Goal: Task Accomplishment & Management: Manage account settings

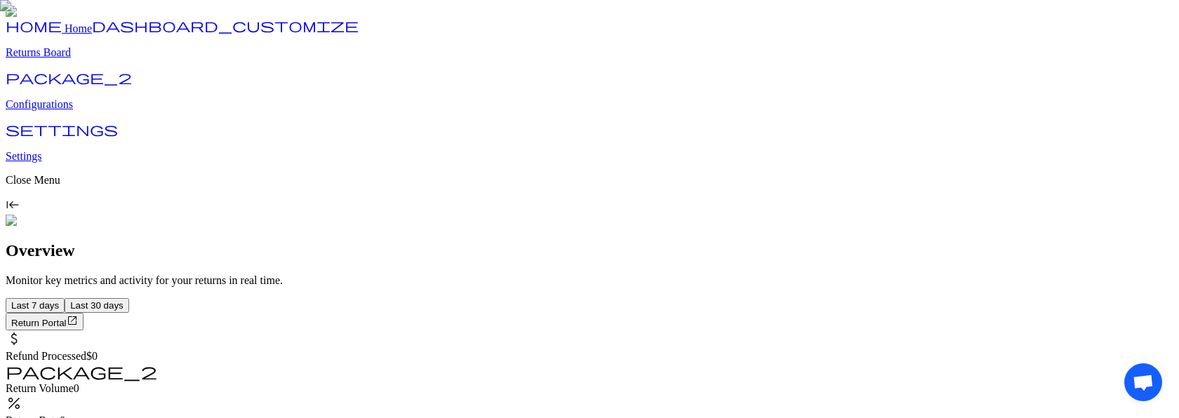
click at [88, 111] on p "Configurations" at bounding box center [590, 104] width 1168 height 13
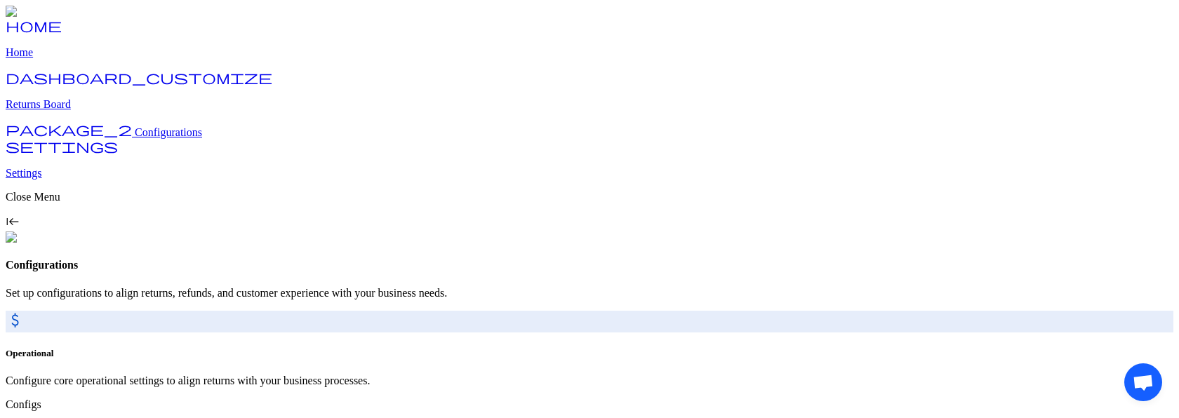
scroll to position [82, 0]
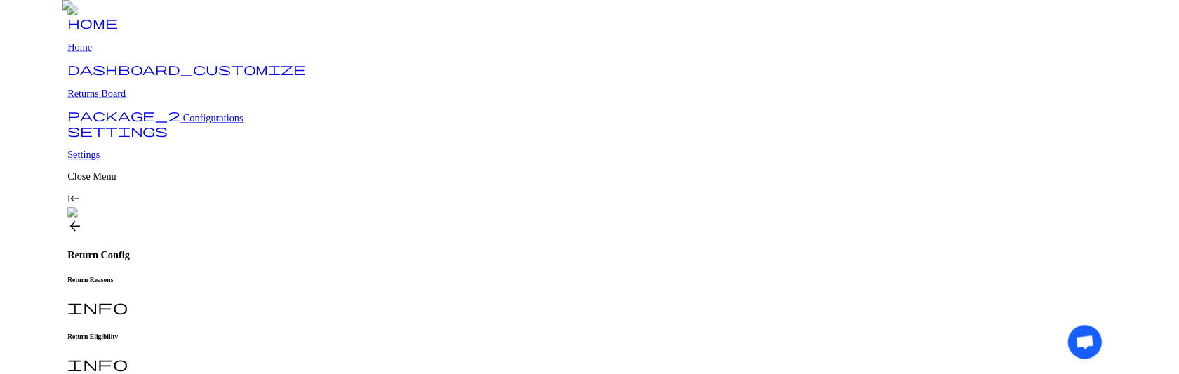
scroll to position [49, 0]
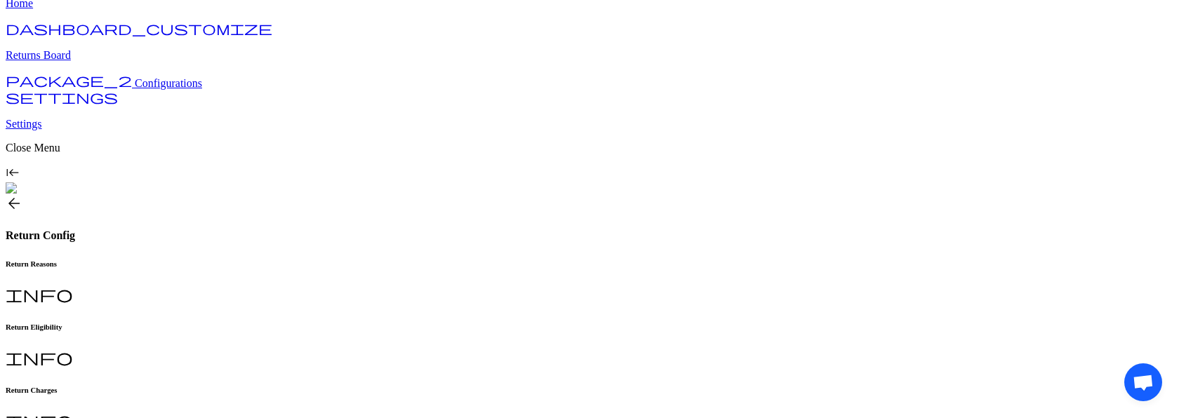
click at [487, 386] on h6 "Return Charges" at bounding box center [590, 390] width 1168 height 8
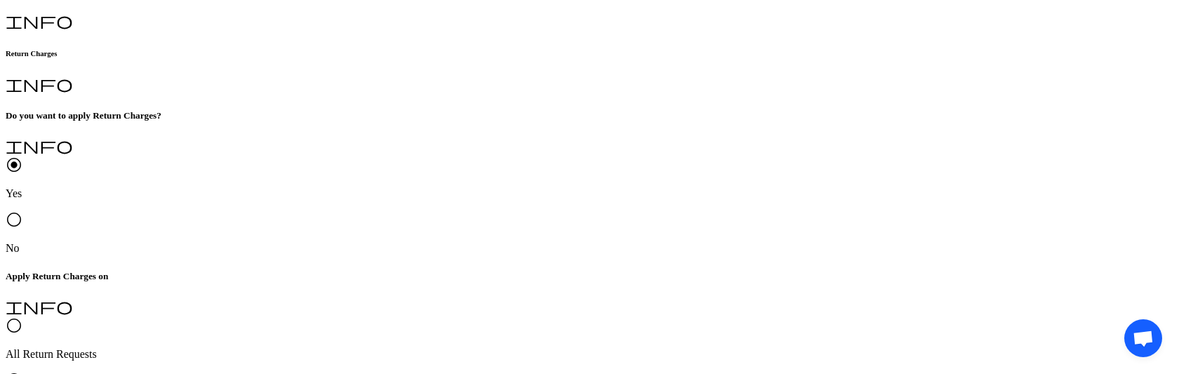
scroll to position [385, 0]
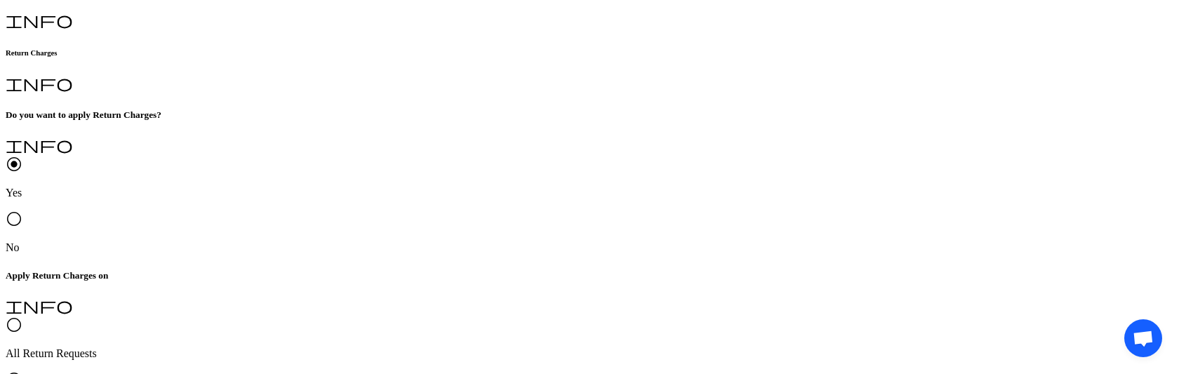
type textarea "**********"
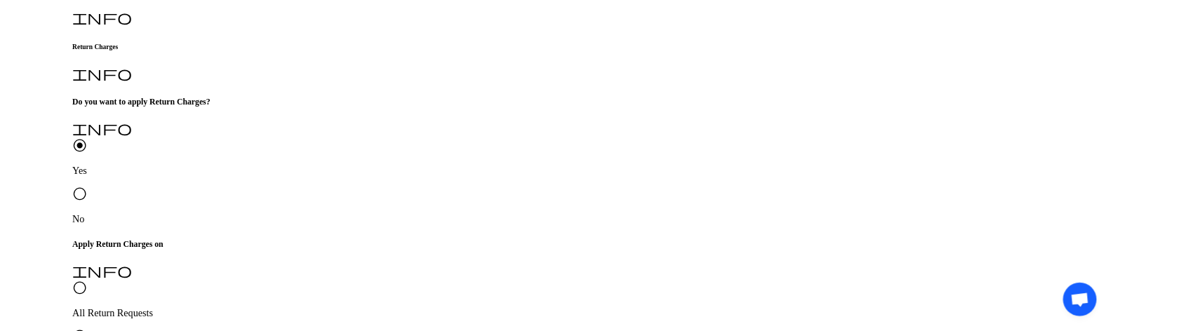
scroll to position [386, 0]
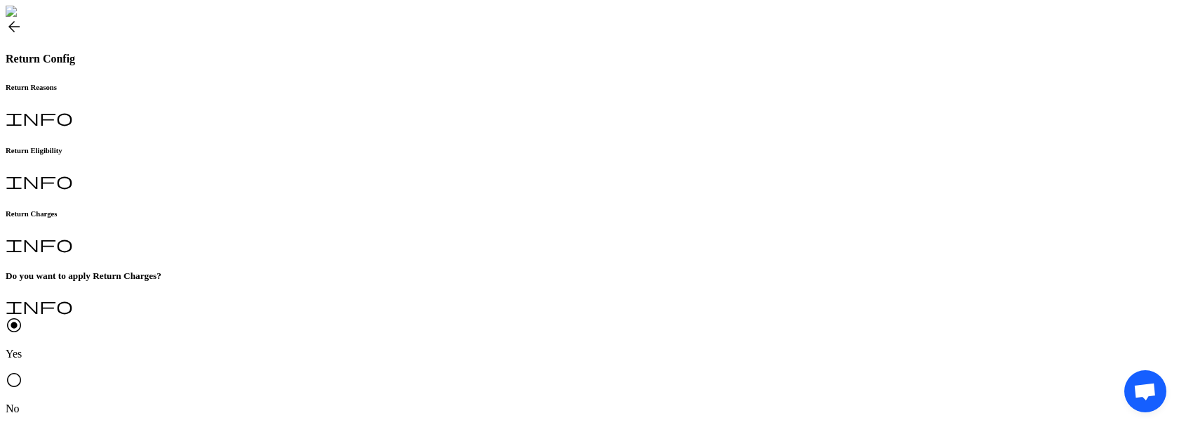
scroll to position [335, 0]
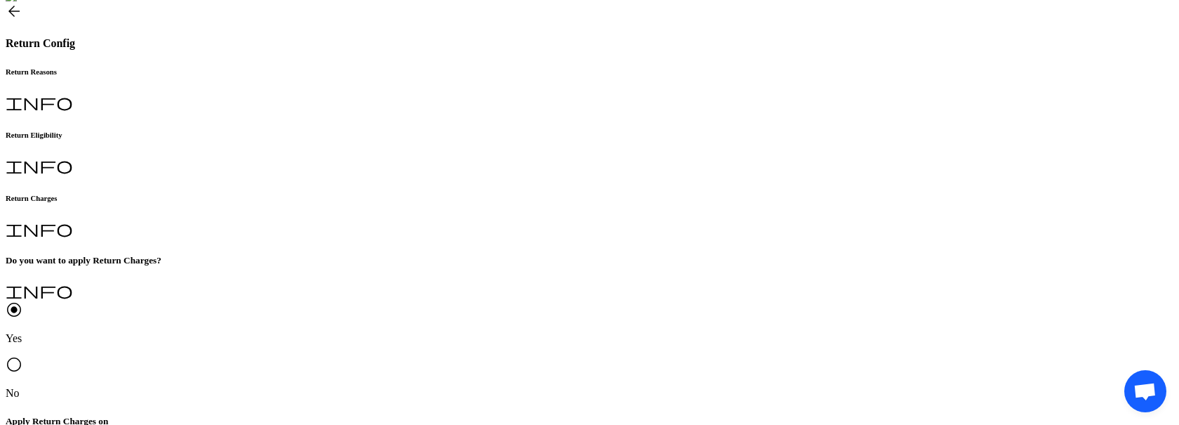
scroll to position [311, 0]
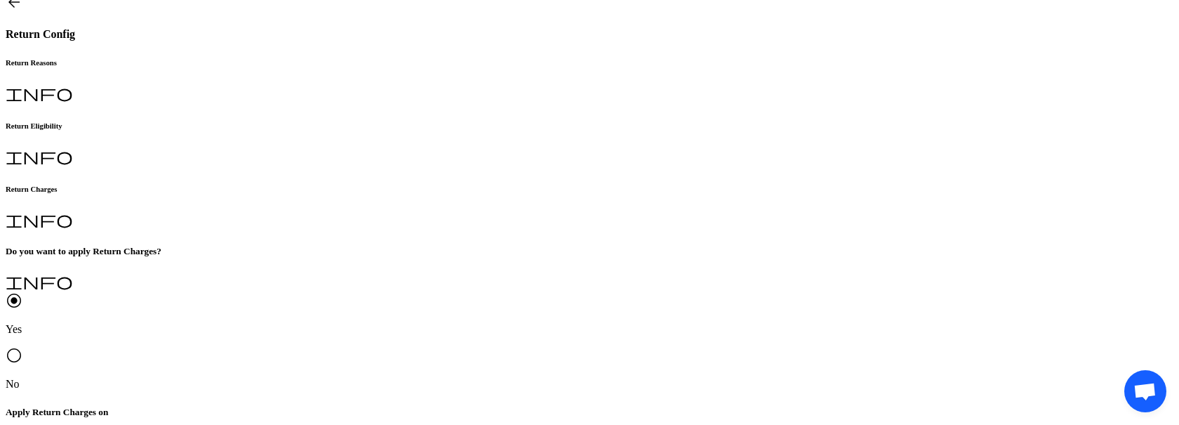
type input "*"
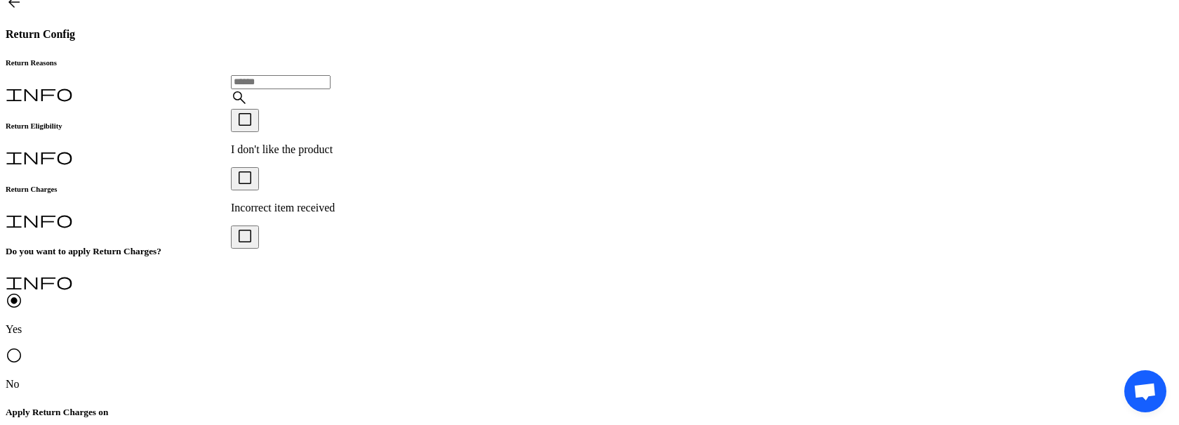
click at [325, 201] on p "Incorrect item received" at bounding box center [370, 207] width 279 height 13
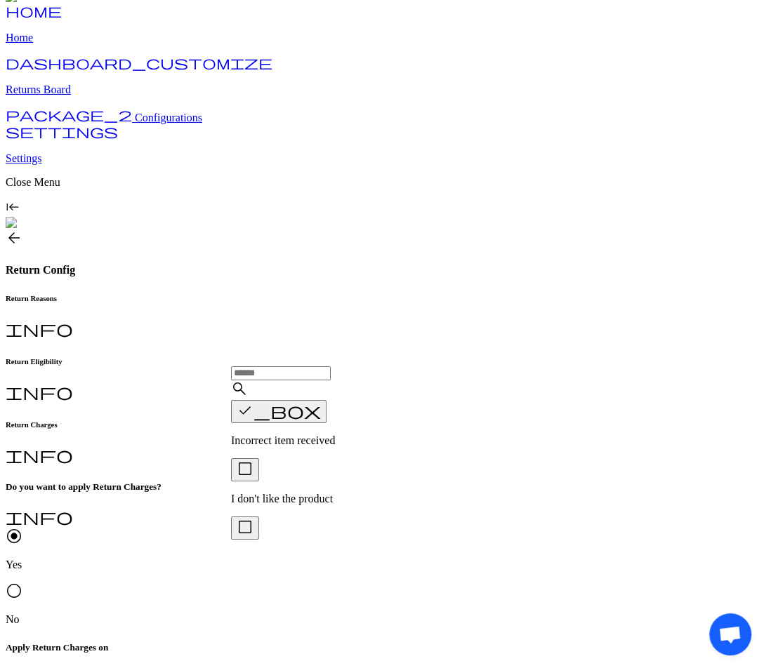
scroll to position [19, 0]
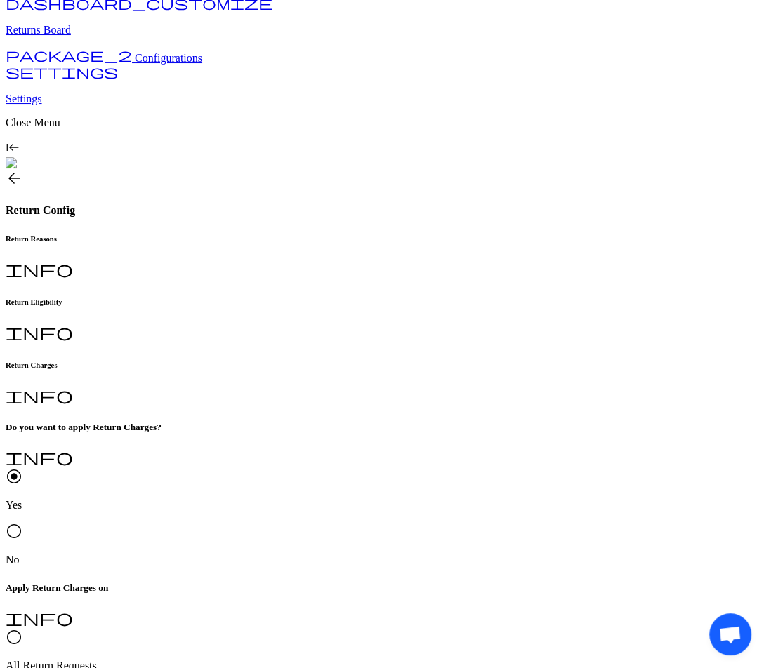
scroll to position [93, 0]
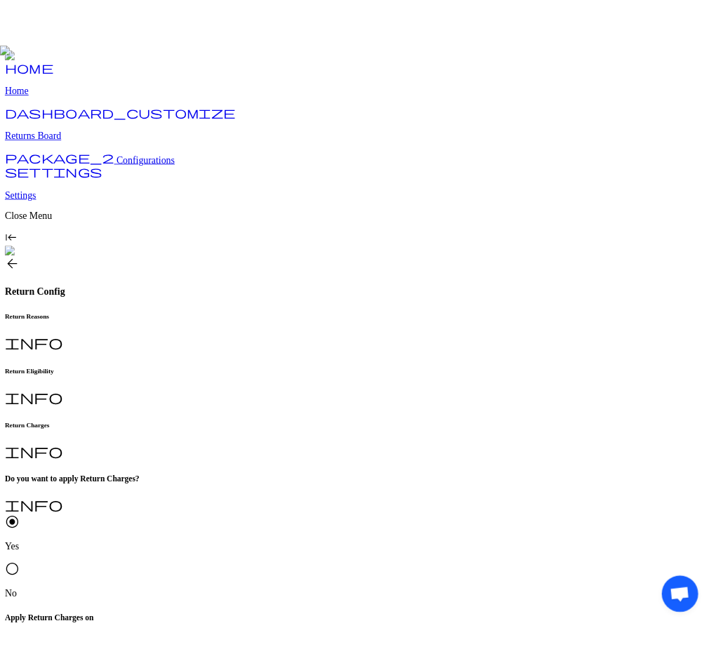
scroll to position [75, 0]
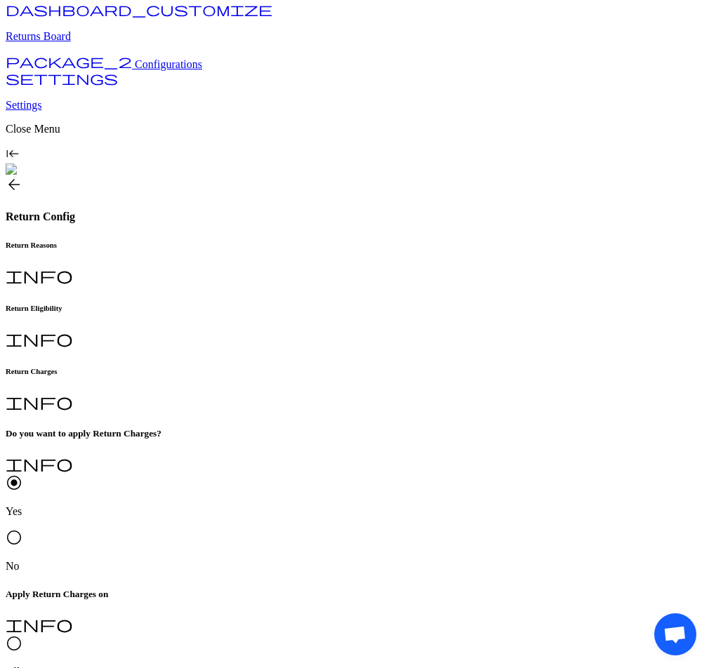
scroll to position [67, 0]
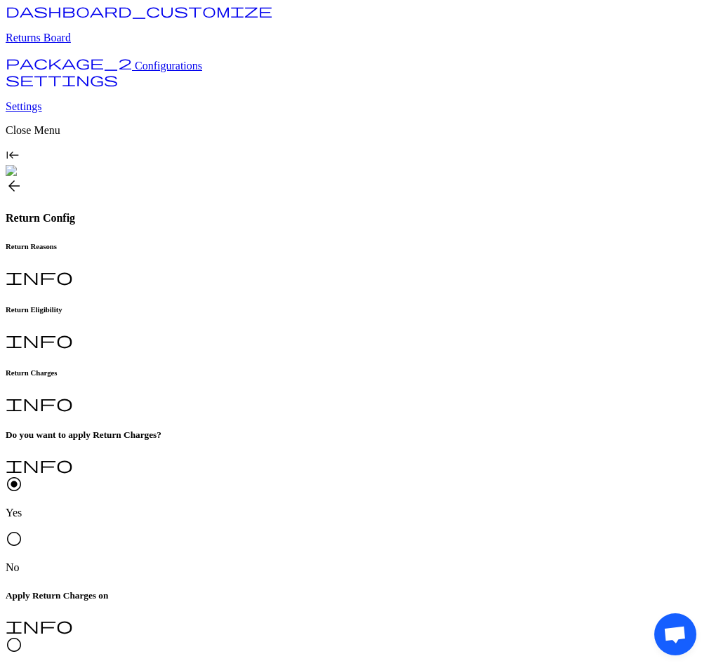
type input "*"
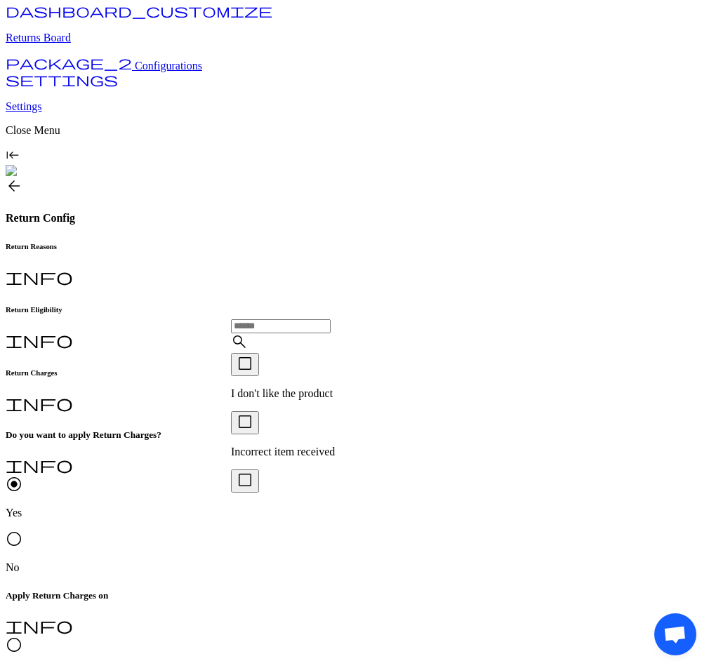
click at [280, 392] on p "I don't like the product" at bounding box center [292, 393] width 122 height 13
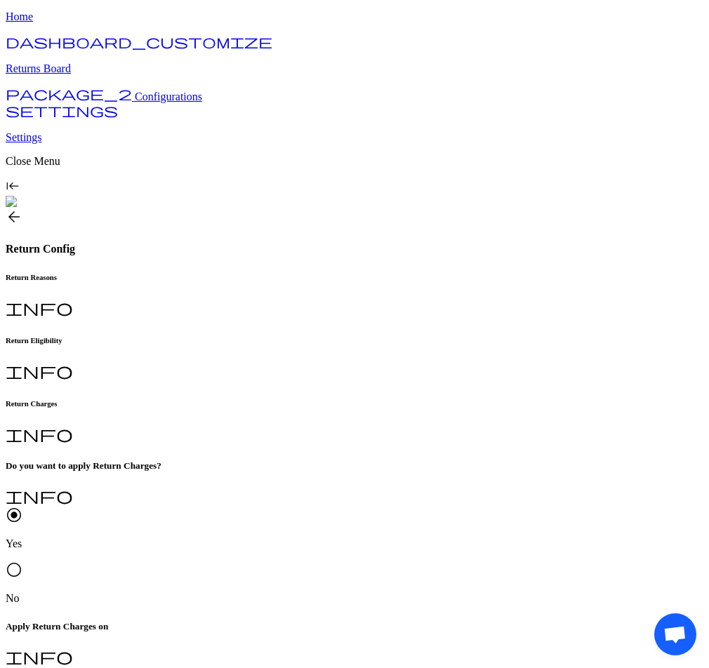
scroll to position [92, 0]
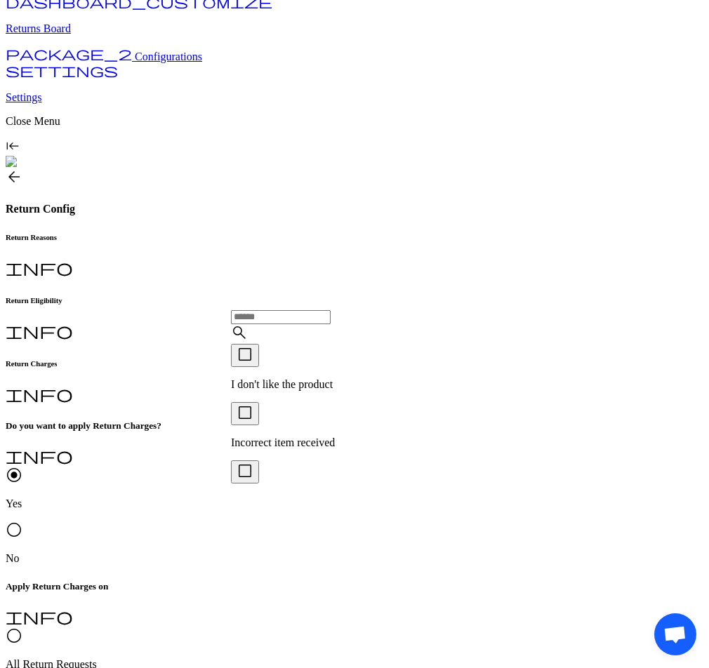
click at [272, 385] on p "I don't like the product" at bounding box center [292, 384] width 122 height 13
click at [258, 425] on button "check_box_outline_blank" at bounding box center [245, 413] width 28 height 23
click at [249, 363] on span "check_box" at bounding box center [279, 354] width 84 height 17
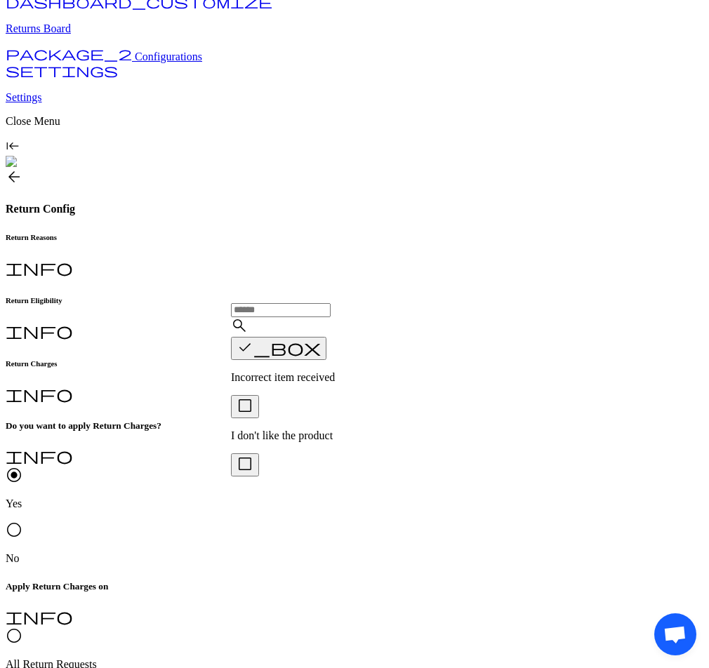
scroll to position [93, 0]
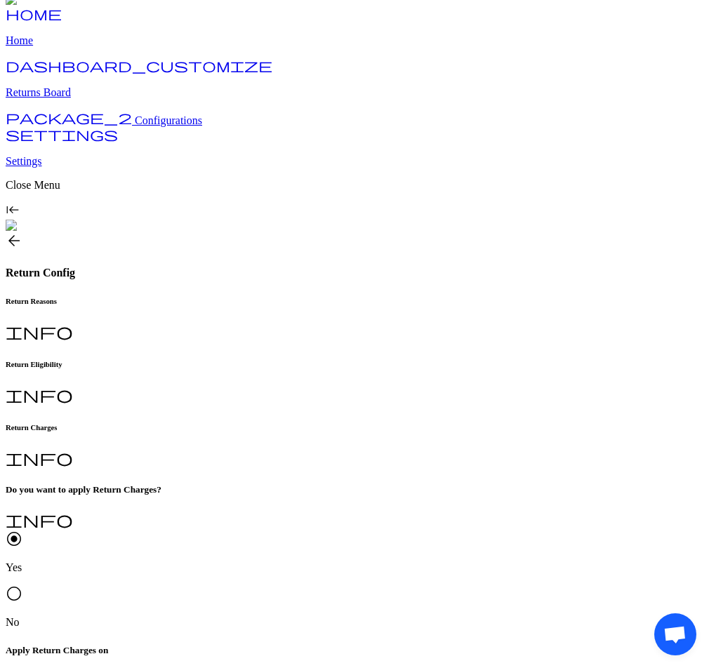
scroll to position [11, 0]
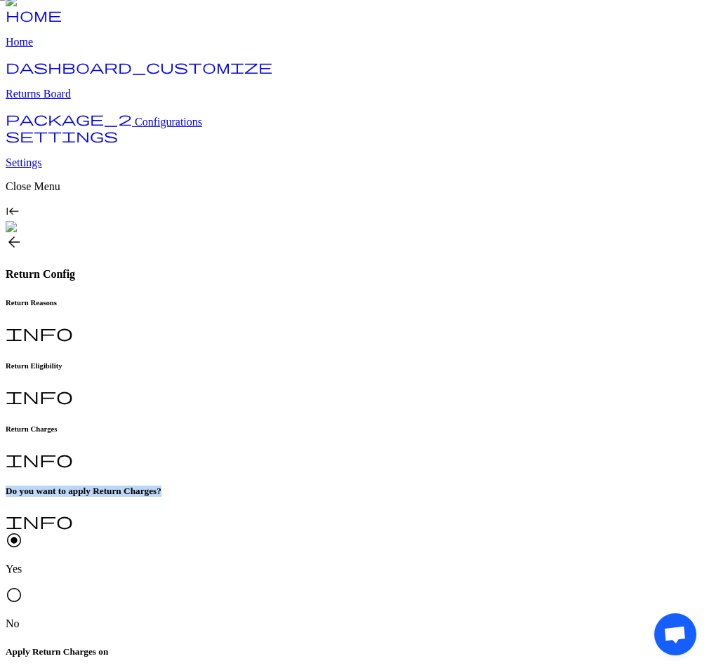
drag, startPoint x: 463, startPoint y: 139, endPoint x: 224, endPoint y: 138, distance: 239.3
click at [318, 532] on div "radio_button_checked Yes radio_button_unchecked No" at bounding box center [355, 581] width 698 height 98
drag, startPoint x: 263, startPoint y: 179, endPoint x: 242, endPoint y: 179, distance: 21.1
click at [243, 532] on div "radio_button_checked Yes" at bounding box center [355, 554] width 698 height 44
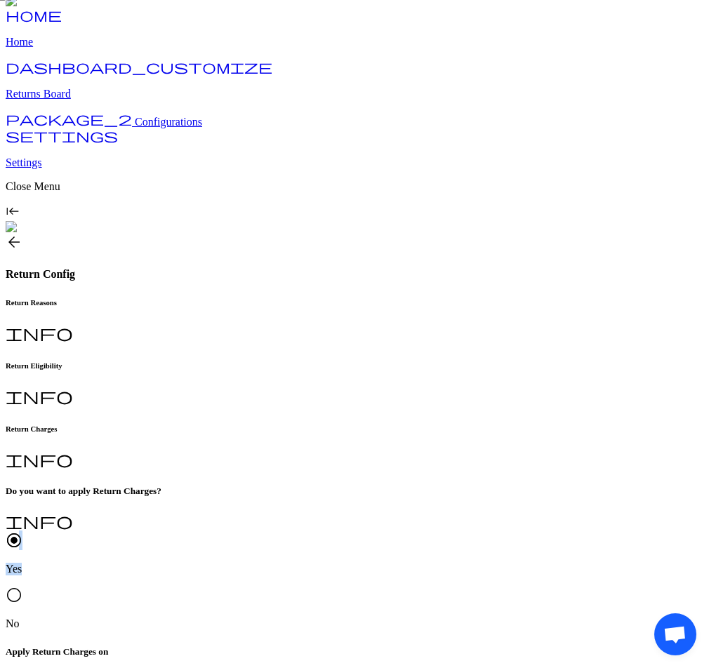
scroll to position [93, 0]
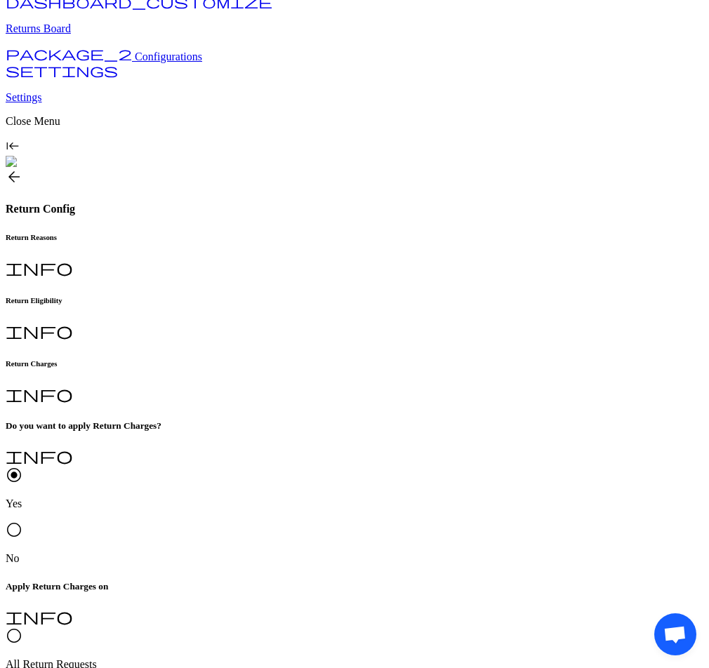
drag, startPoint x: 231, startPoint y: 412, endPoint x: 295, endPoint y: 413, distance: 63.9
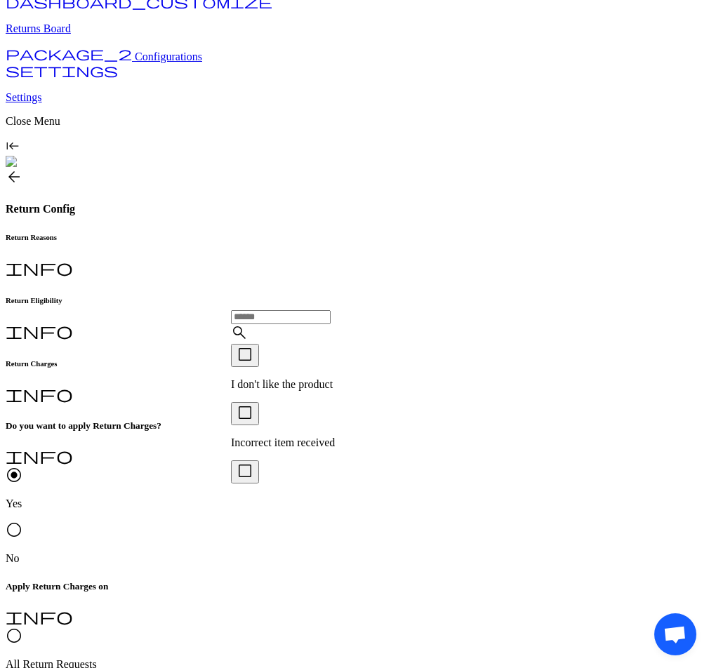
click at [263, 387] on div "check_box_outline_blank I don't like the product" at bounding box center [292, 367] width 122 height 47
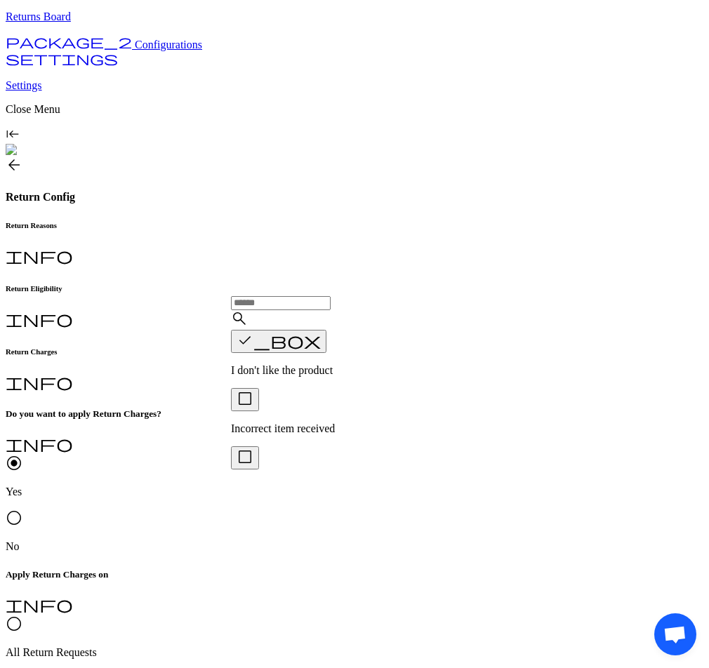
scroll to position [91, 0]
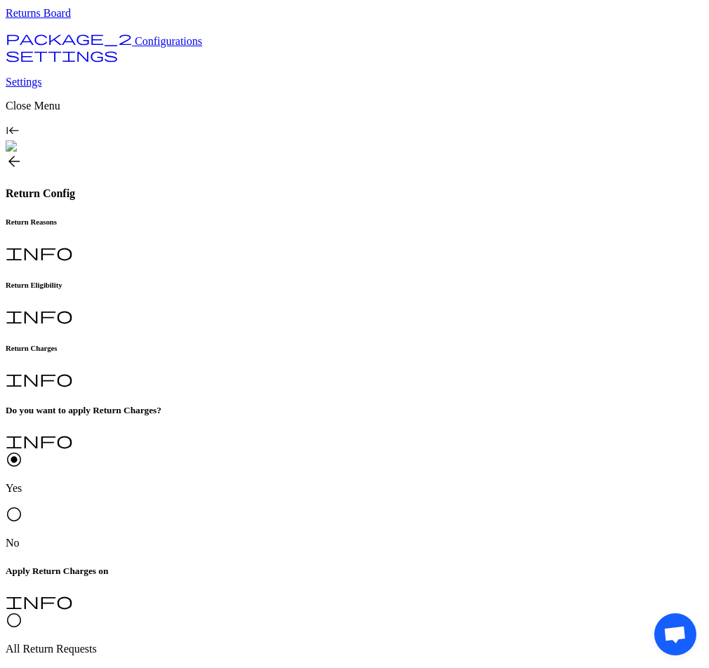
type input "*"
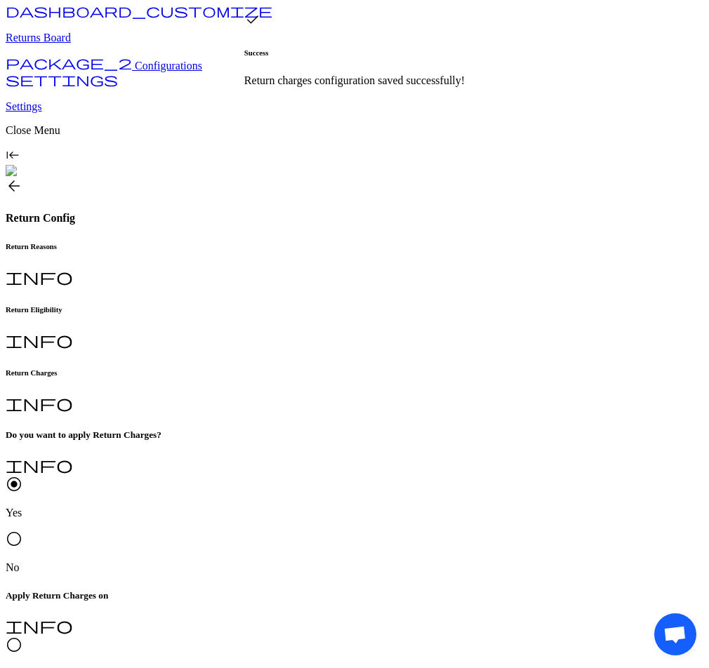
scroll to position [58, 0]
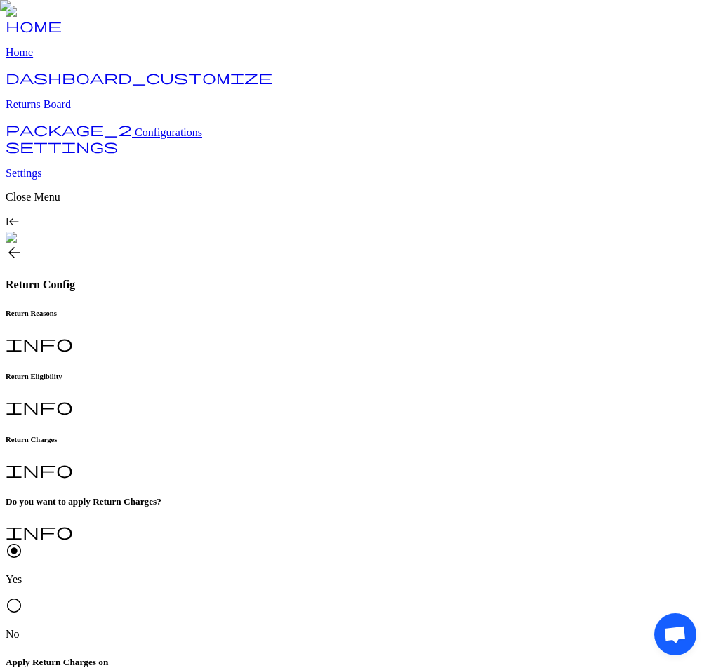
scroll to position [62, 0]
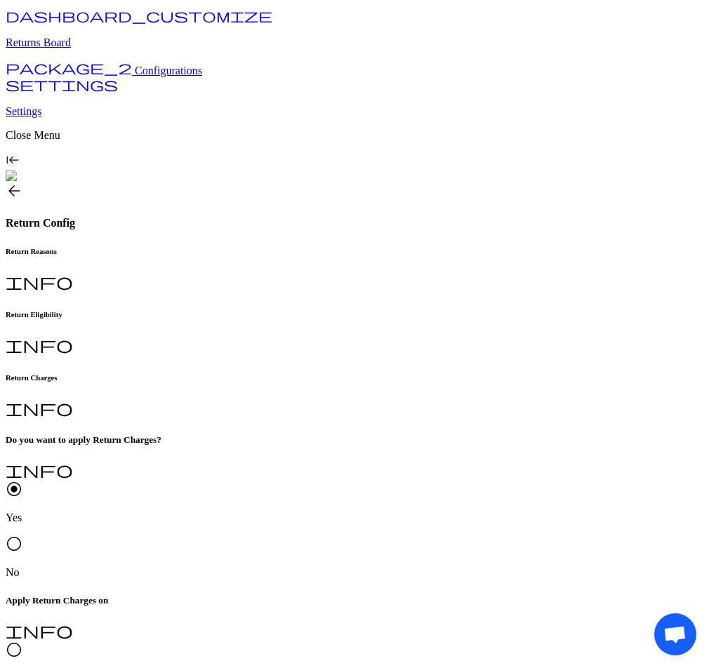
drag, startPoint x: 286, startPoint y: 551, endPoint x: 239, endPoint y: 528, distance: 52.4
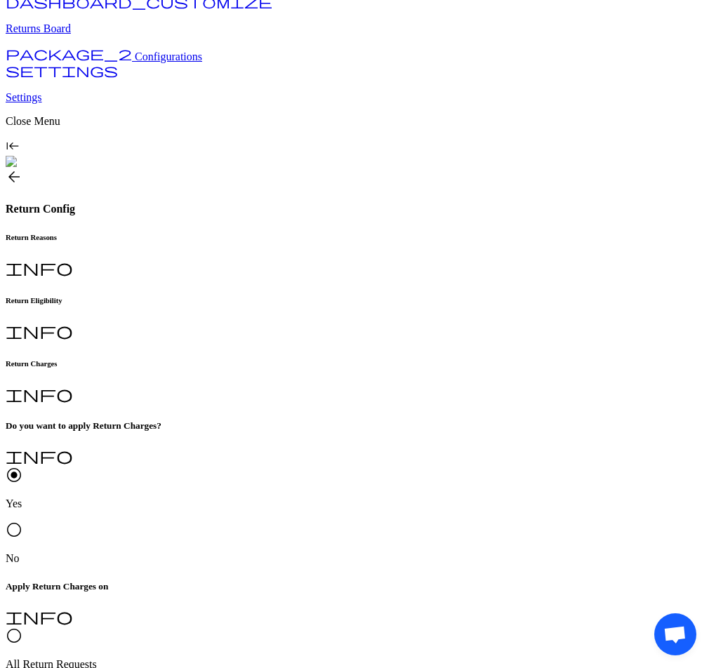
scroll to position [0, 0]
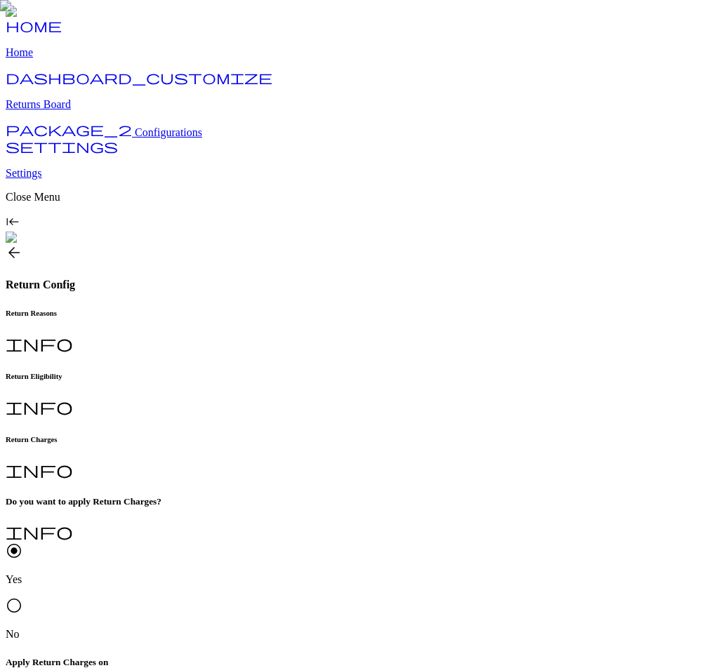
scroll to position [75, 0]
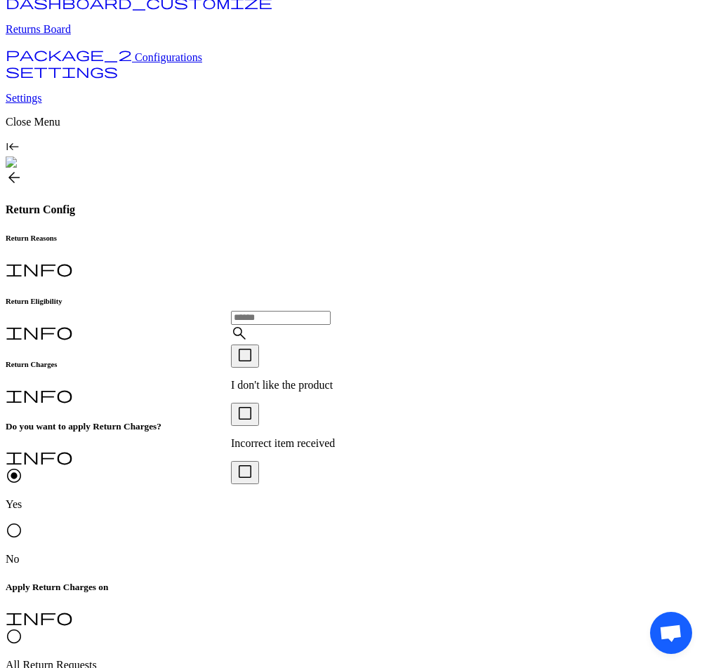
click at [279, 385] on p "I don't like the product" at bounding box center [292, 385] width 122 height 13
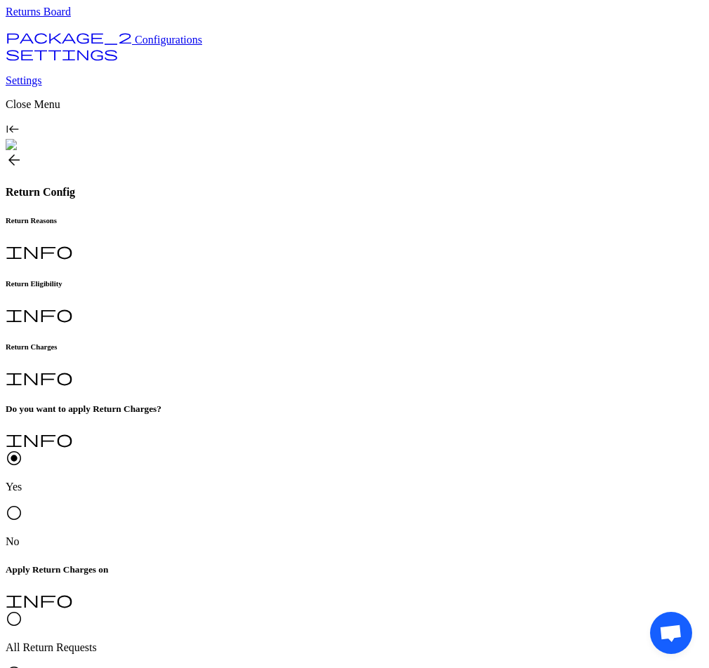
drag, startPoint x: 298, startPoint y: 416, endPoint x: 228, endPoint y: 416, distance: 69.5
copy span "Set Return Fee"
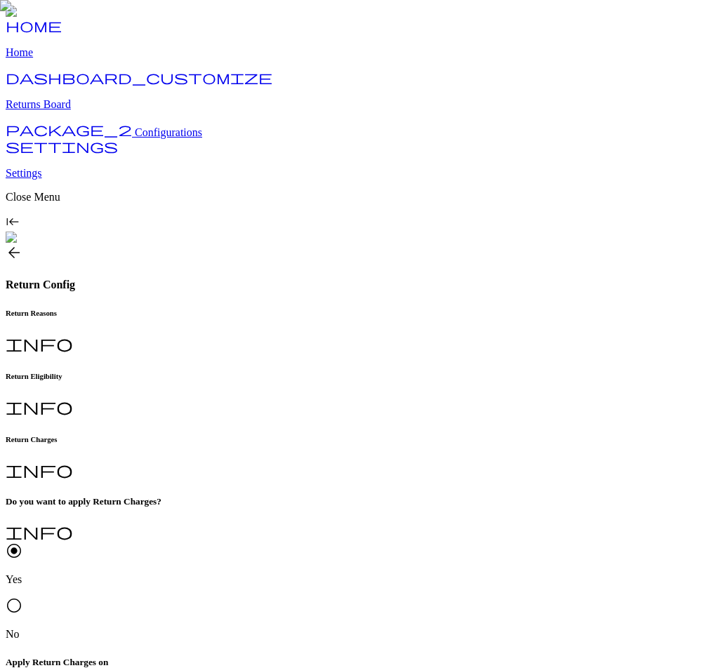
scroll to position [75, 0]
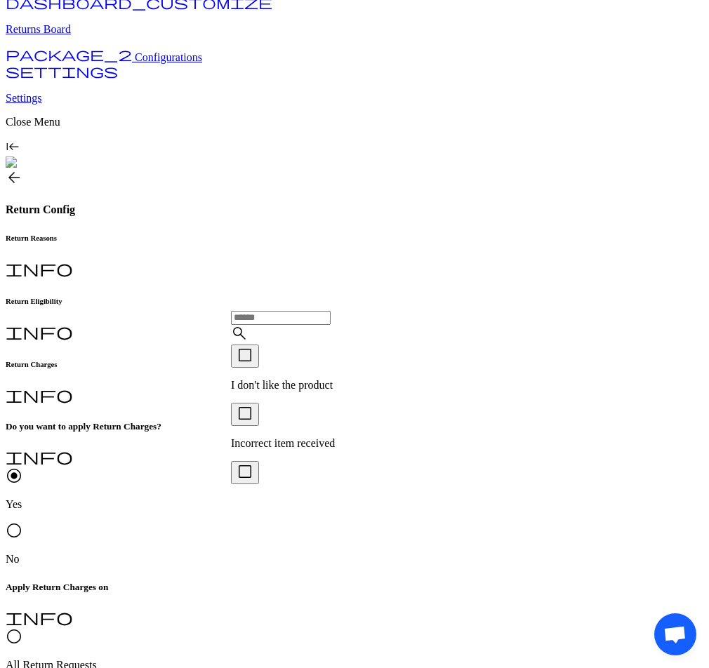
click at [281, 373] on div "check_box_outline_blank I don't like the product" at bounding box center [292, 368] width 122 height 47
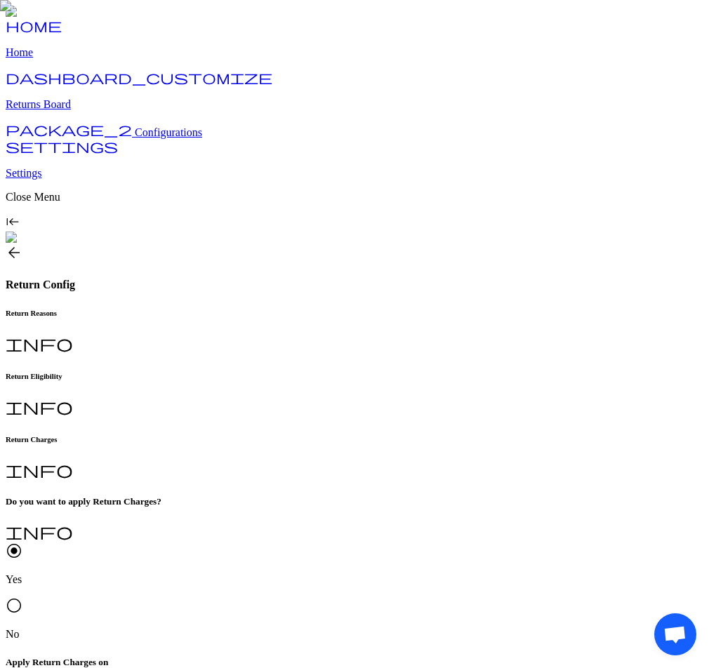
scroll to position [75, 0]
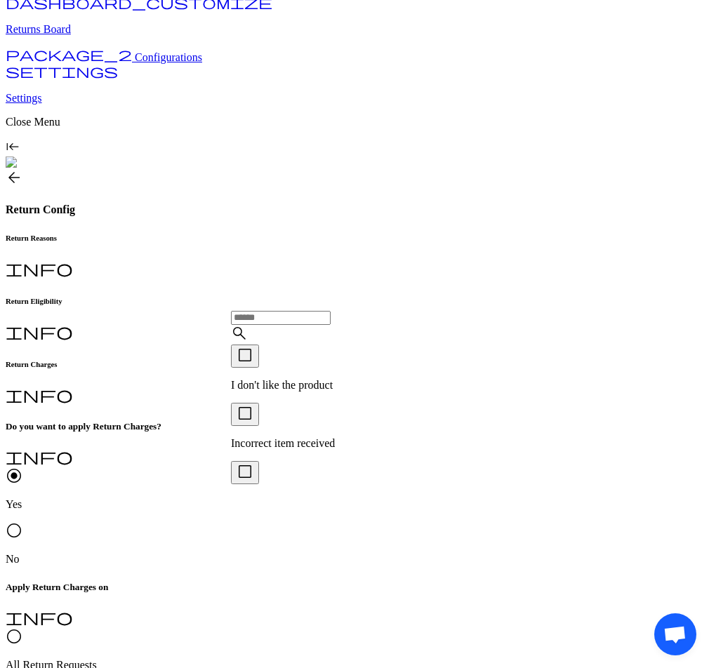
click at [278, 379] on p "I don't like the product" at bounding box center [292, 385] width 122 height 13
click at [288, 392] on p "I don't like the product" at bounding box center [292, 385] width 122 height 13
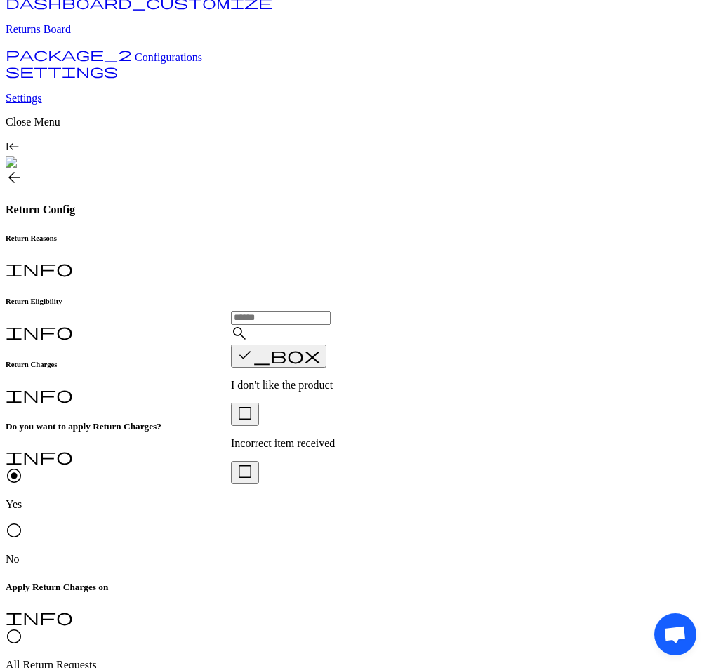
click at [288, 392] on p "I don't like the product" at bounding box center [292, 385] width 122 height 13
click at [292, 387] on p "I don't like the product" at bounding box center [292, 385] width 122 height 13
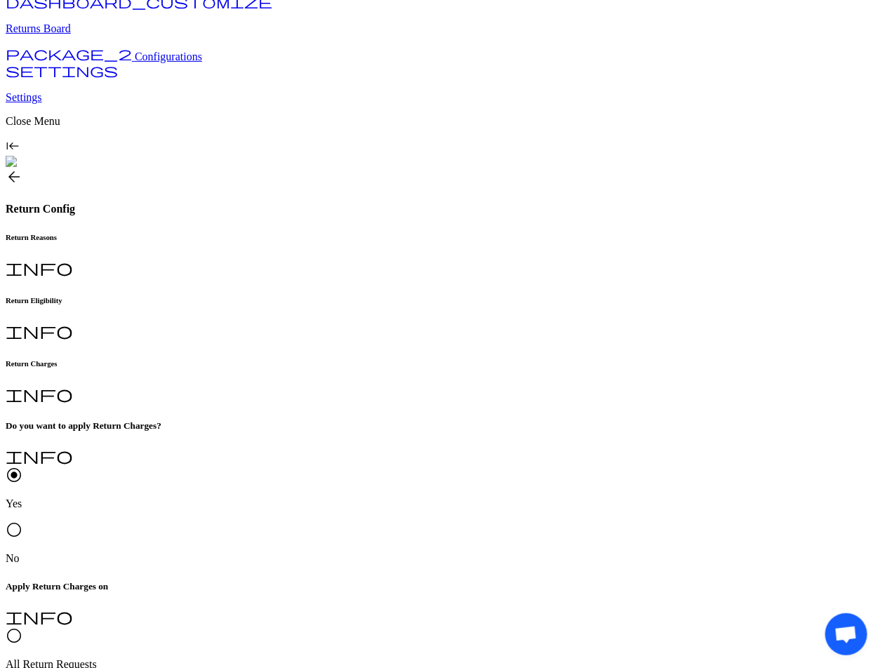
scroll to position [0, 0]
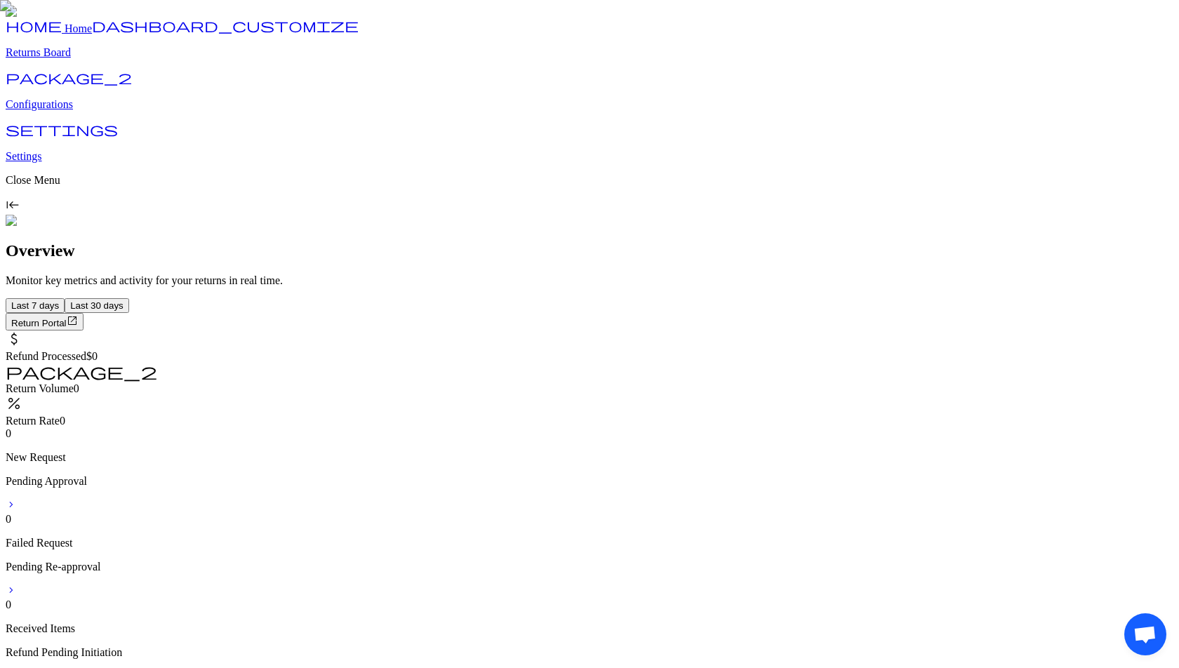
click at [60, 111] on p "Configurations" at bounding box center [590, 104] width 1168 height 13
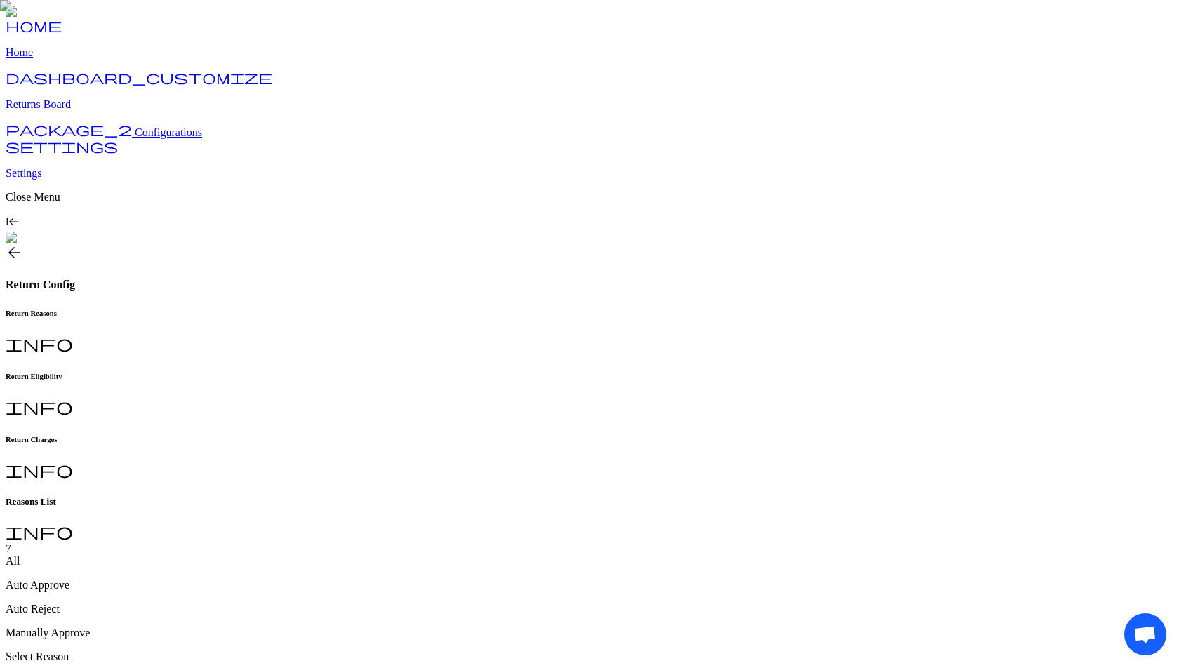
click at [475, 435] on h6 "Return Charges" at bounding box center [590, 439] width 1168 height 8
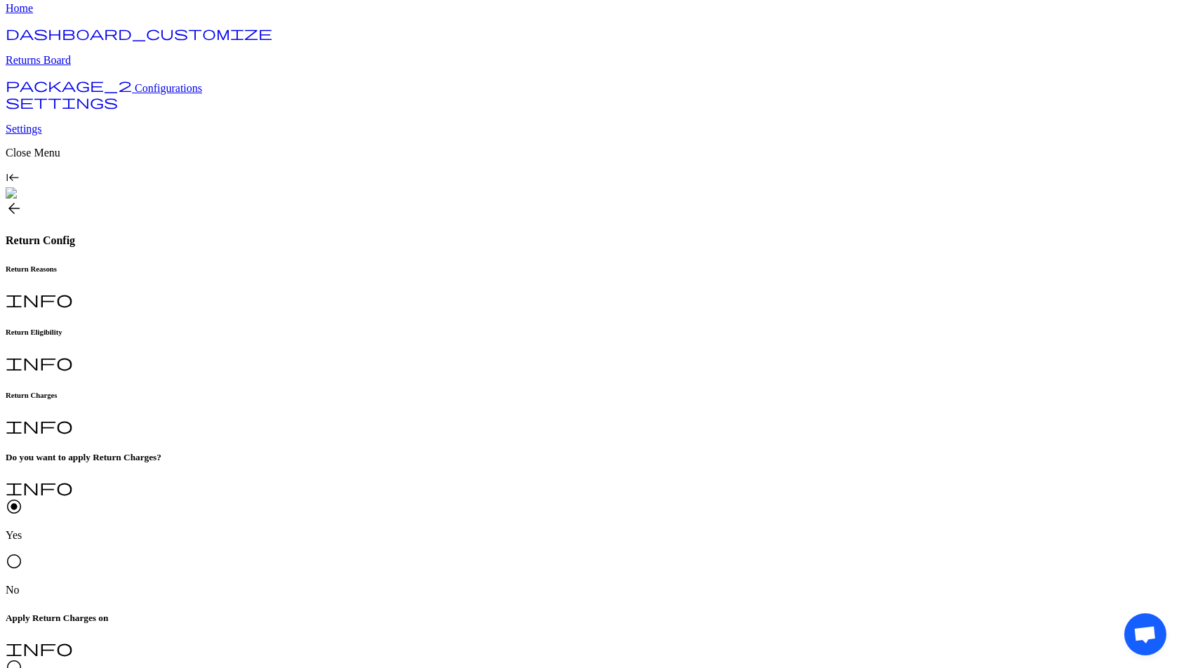
scroll to position [75, 0]
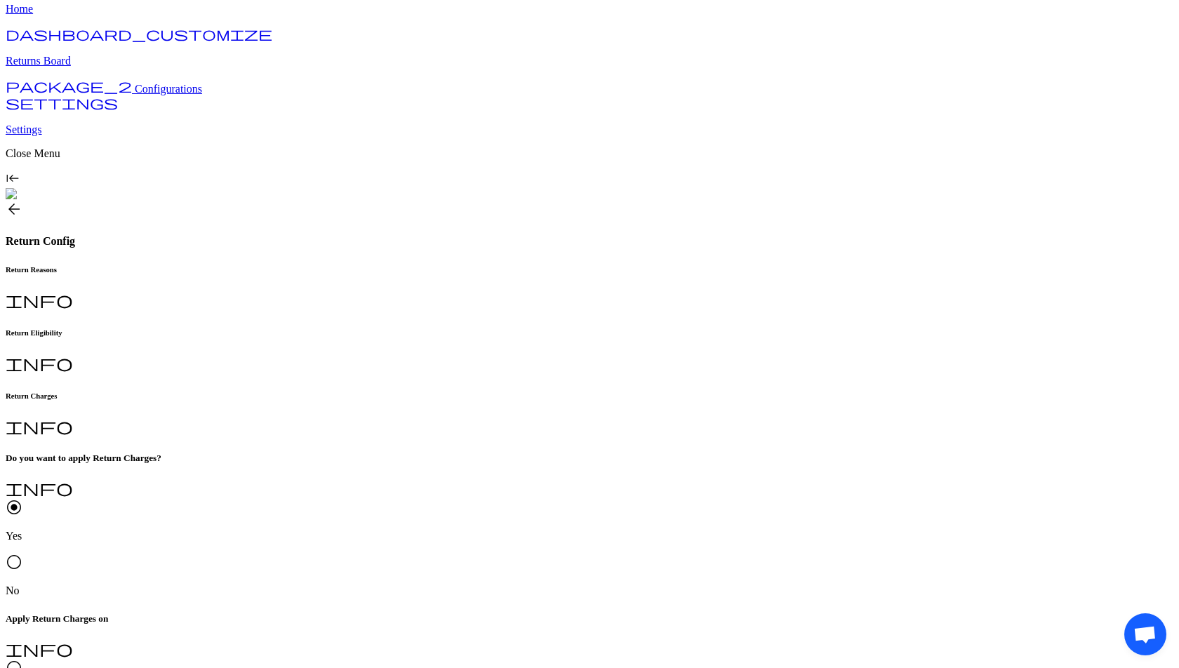
scroll to position [0, 0]
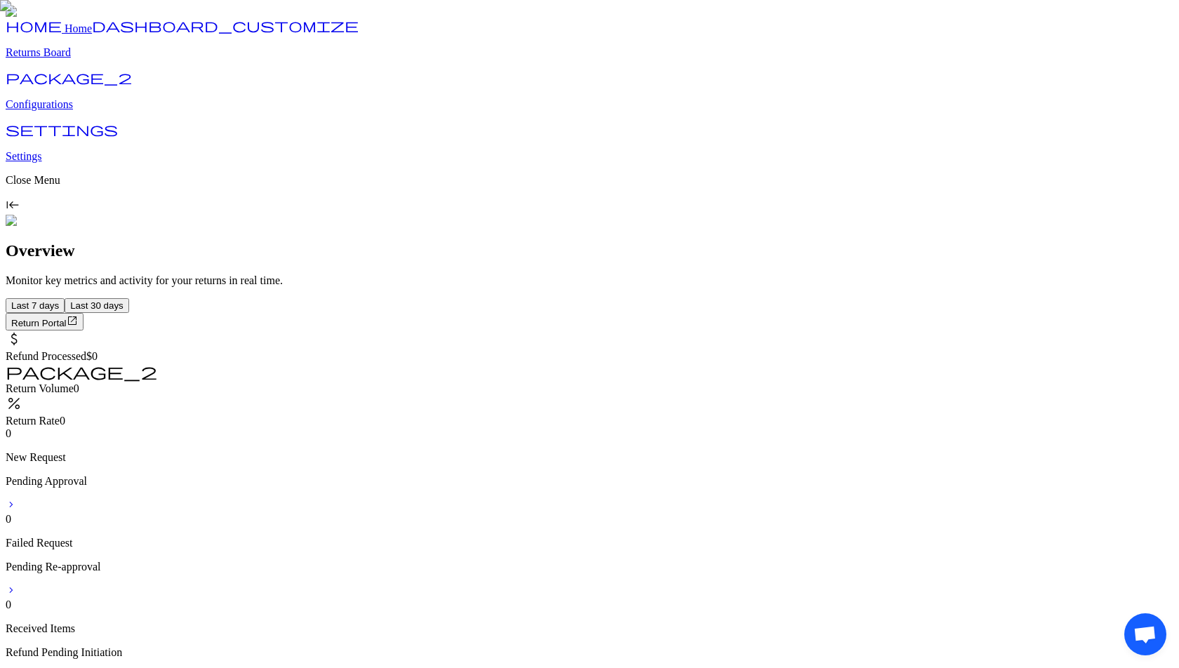
click at [74, 111] on p "Configurations" at bounding box center [590, 104] width 1168 height 13
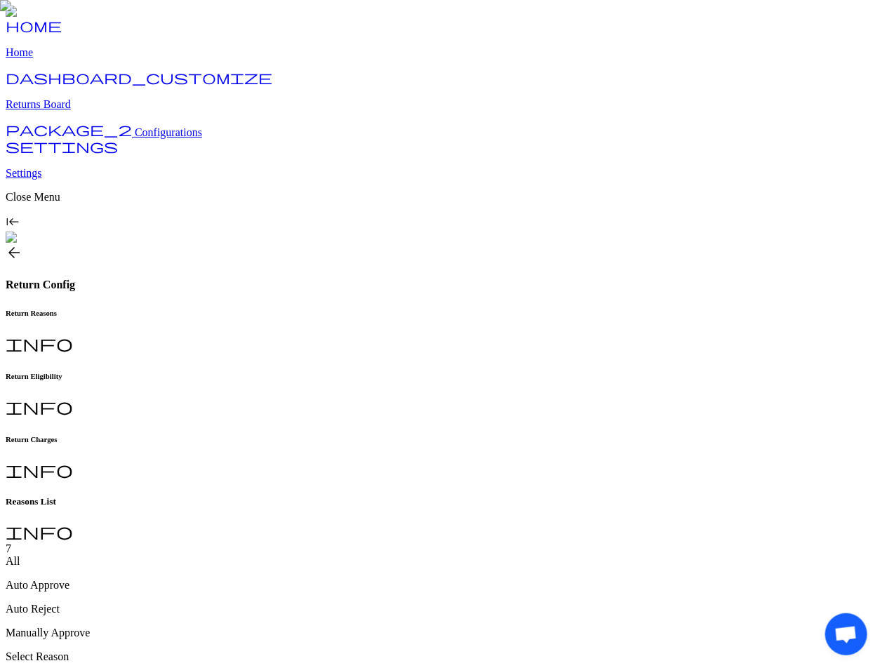
click at [491, 435] on h6 "Return Charges" at bounding box center [440, 439] width 869 height 8
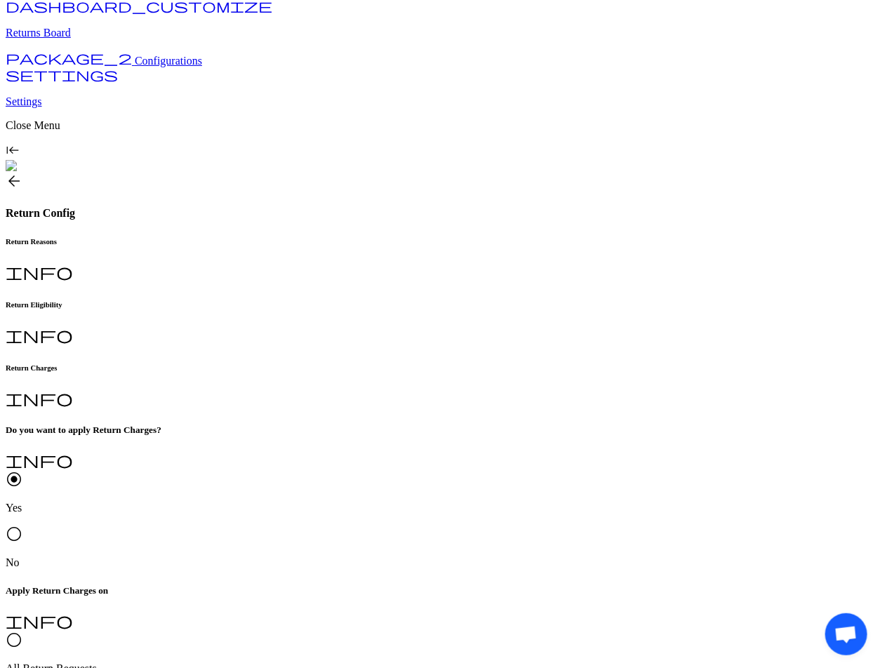
scroll to position [74, 0]
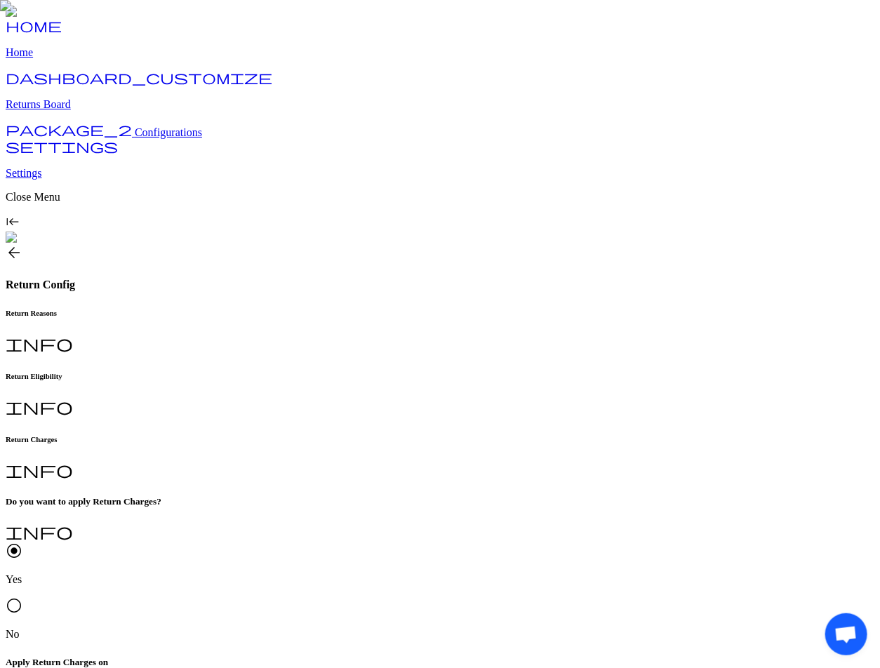
scroll to position [89, 0]
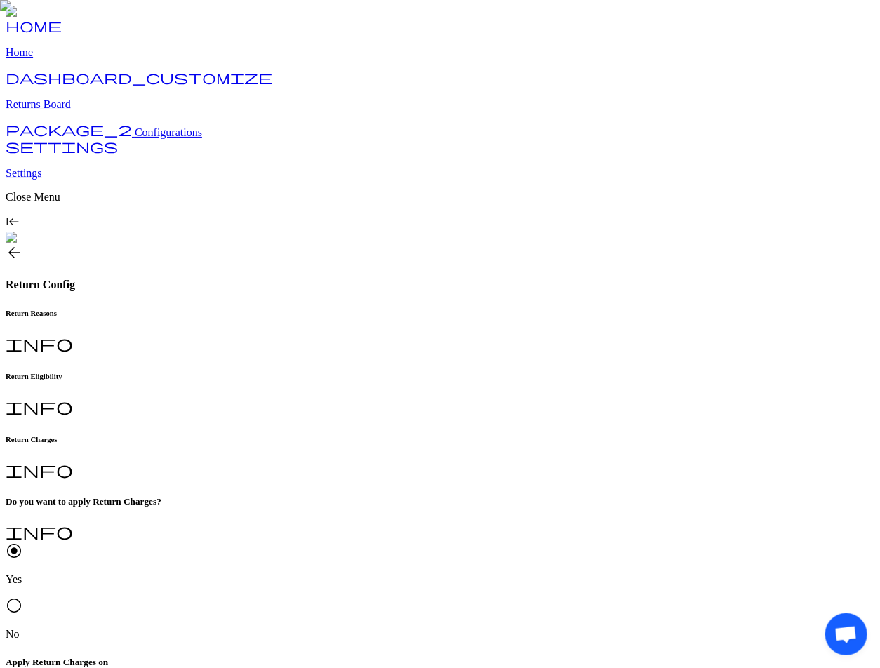
scroll to position [69, 0]
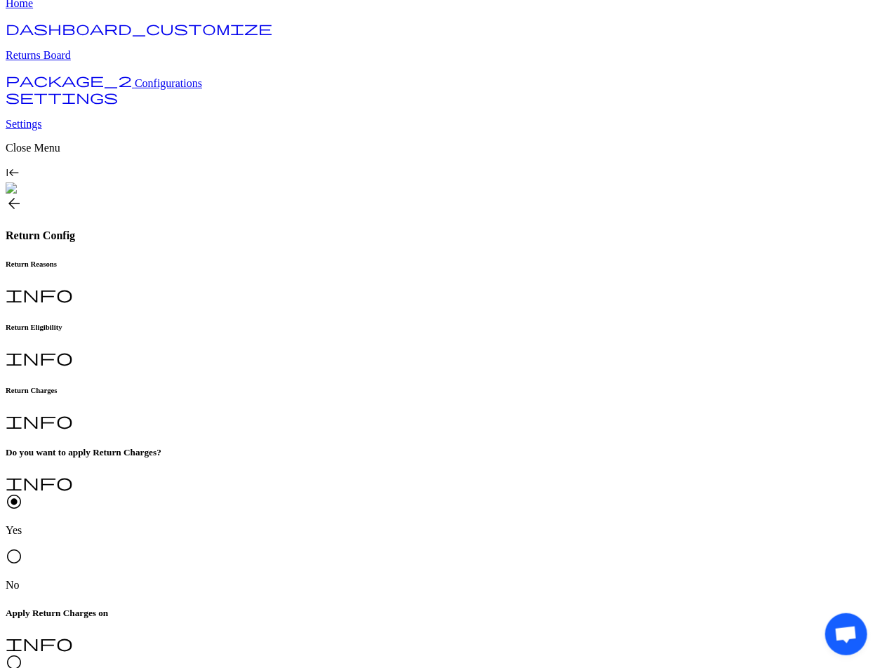
click at [307, 413] on p "I don't like the product" at bounding box center [321, 411] width 180 height 13
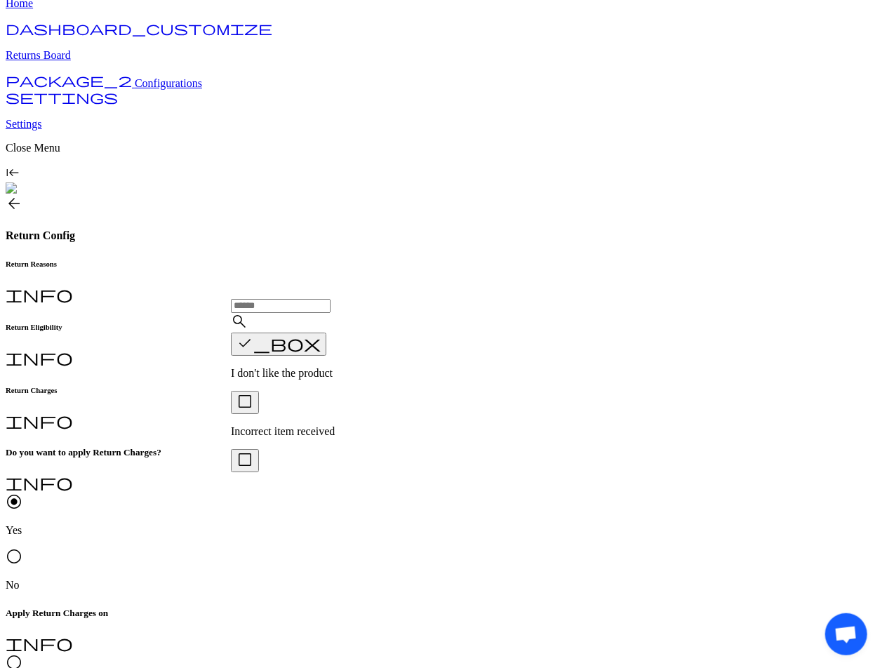
scroll to position [87, 0]
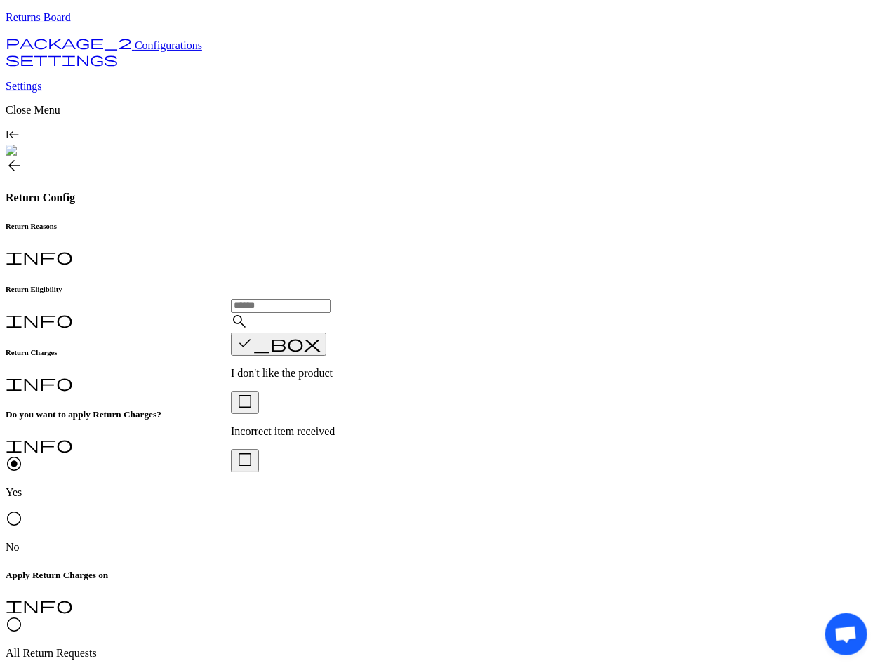
click at [279, 375] on p "I don't like the product" at bounding box center [321, 373] width 180 height 13
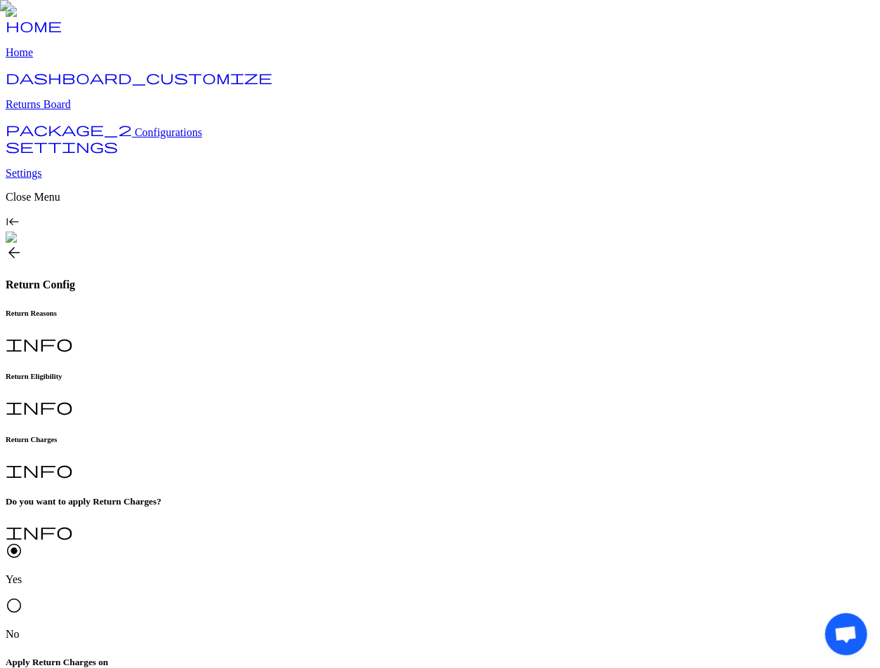
scroll to position [69, 0]
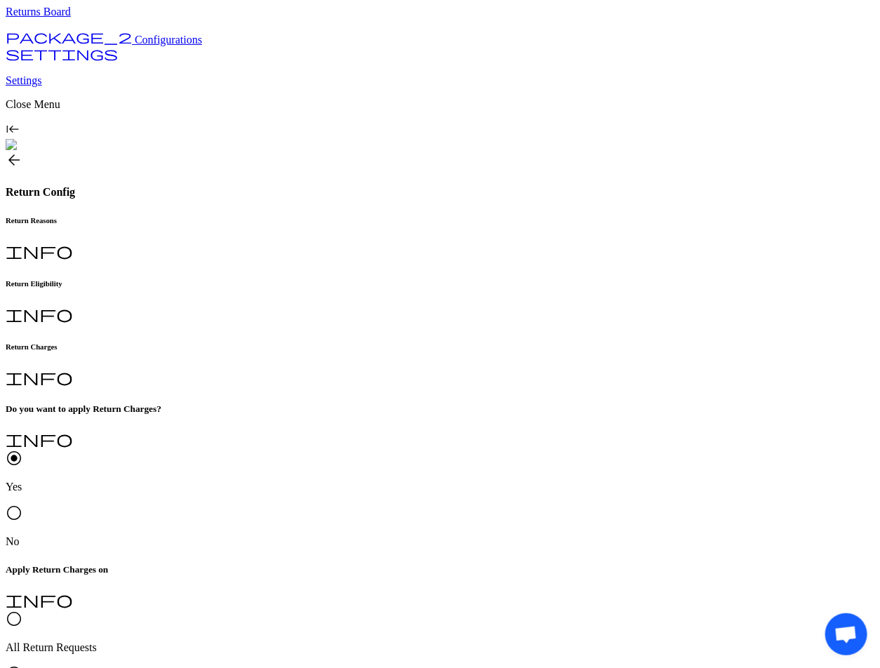
click at [307, 366] on p "I don't like the product" at bounding box center [321, 367] width 180 height 13
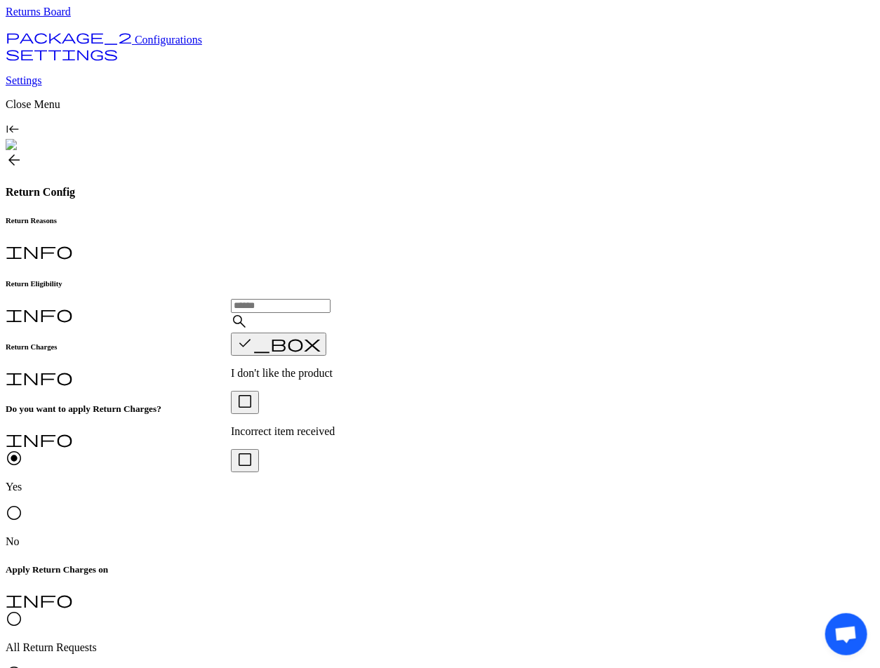
scroll to position [87, 0]
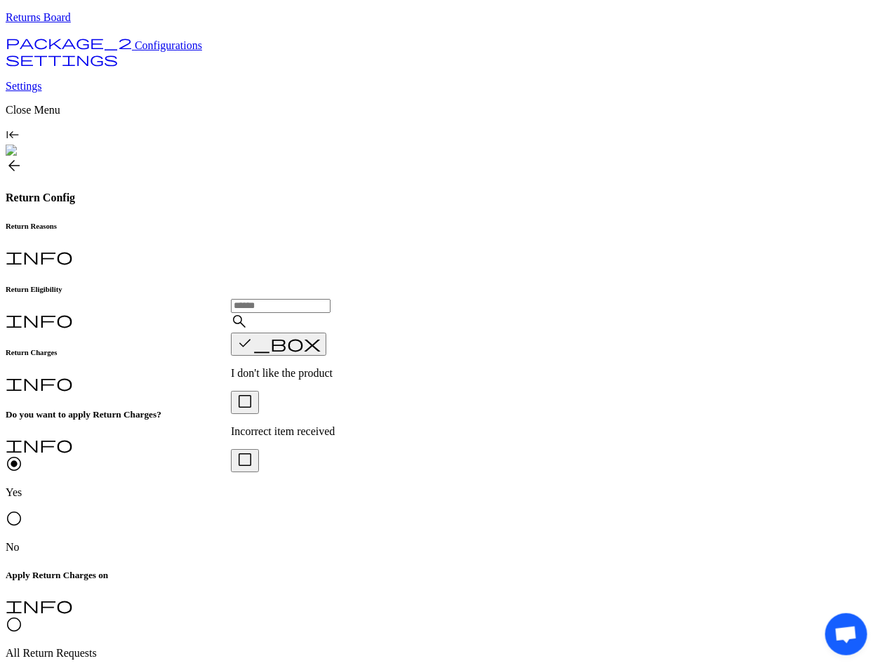
click at [295, 368] on p "I don't like the product" at bounding box center [321, 373] width 180 height 13
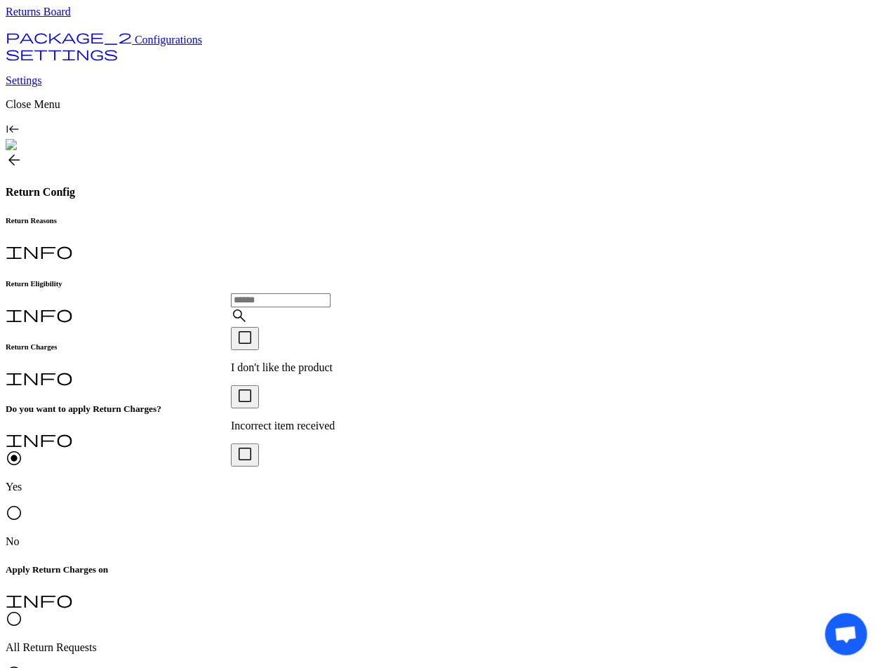
click at [317, 357] on div "check_box_outline_blank I don't like the product" at bounding box center [321, 350] width 180 height 47
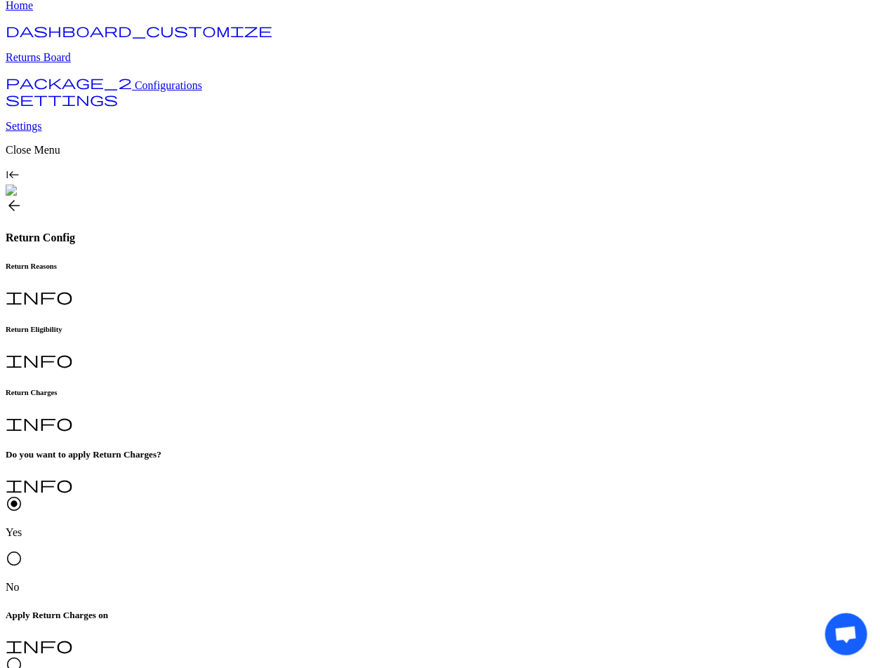
scroll to position [93, 0]
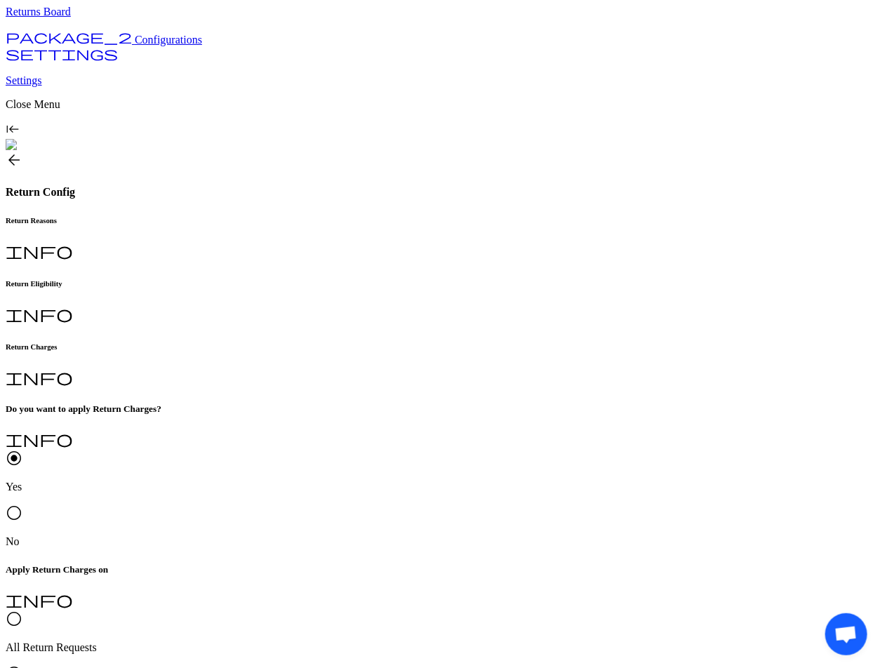
type input "*"
type input "***"
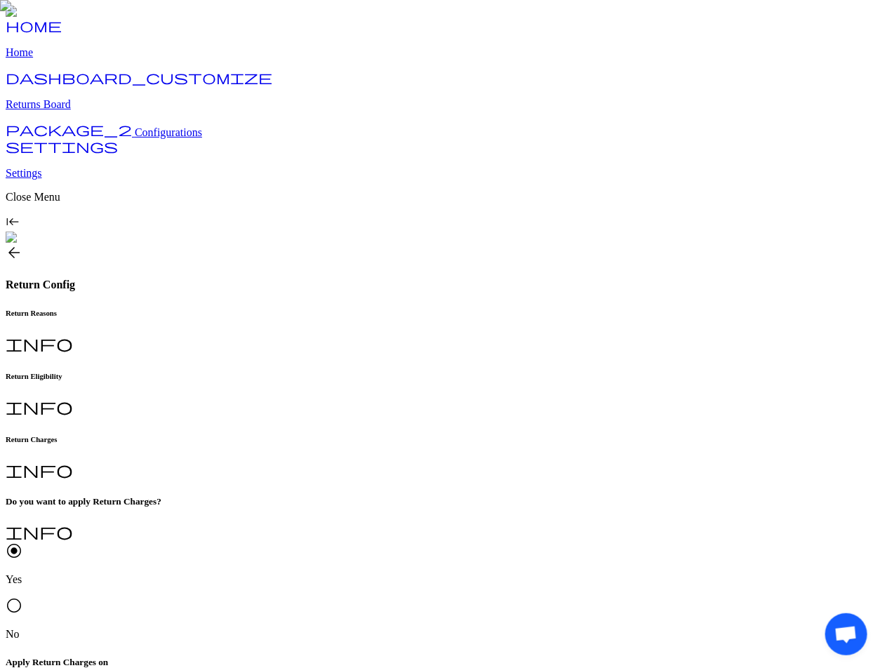
scroll to position [69, 0]
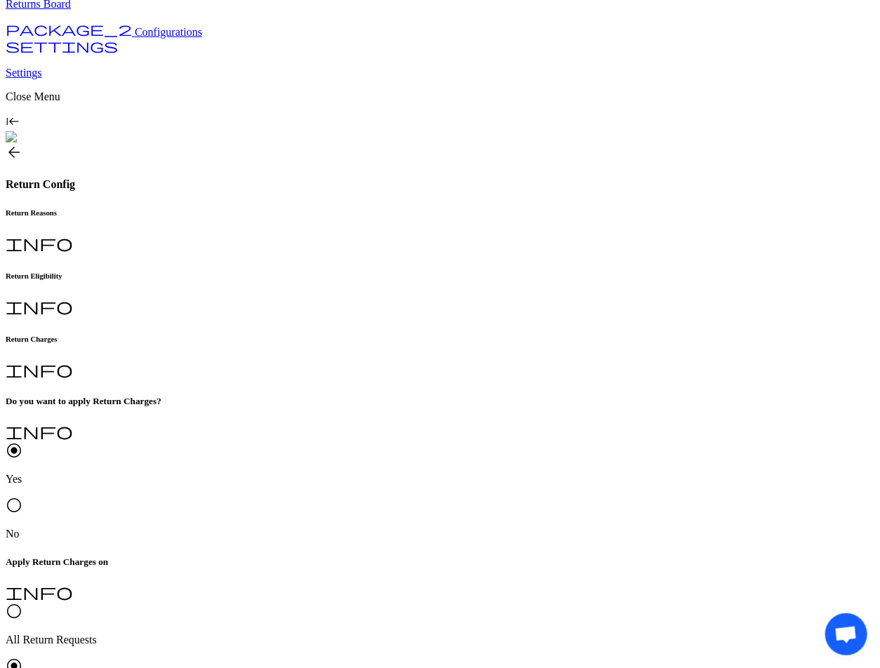
scroll to position [107, 0]
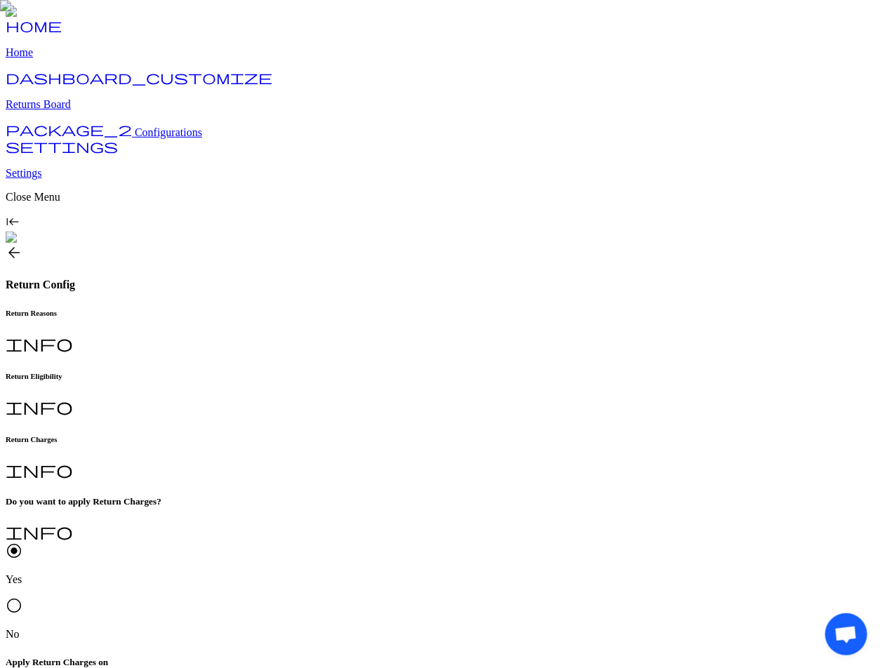
scroll to position [69, 0]
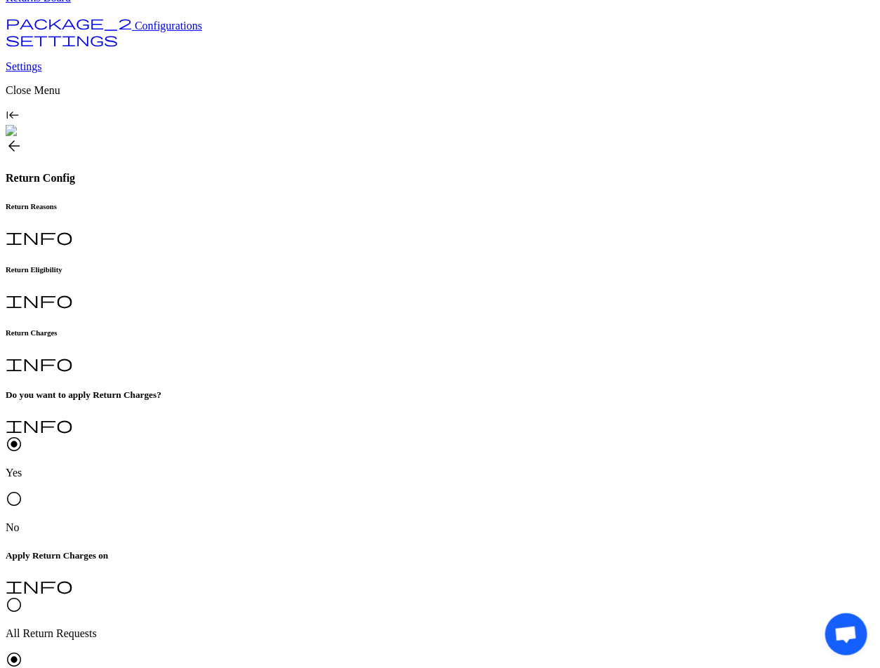
click at [281, 347] on p "I don't like the product" at bounding box center [321, 353] width 180 height 13
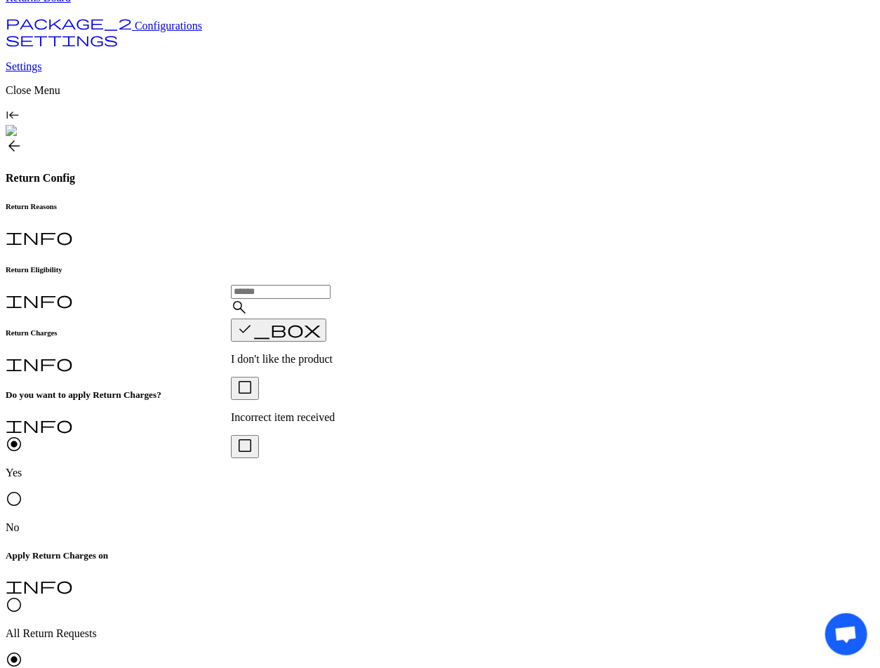
scroll to position [101, 0]
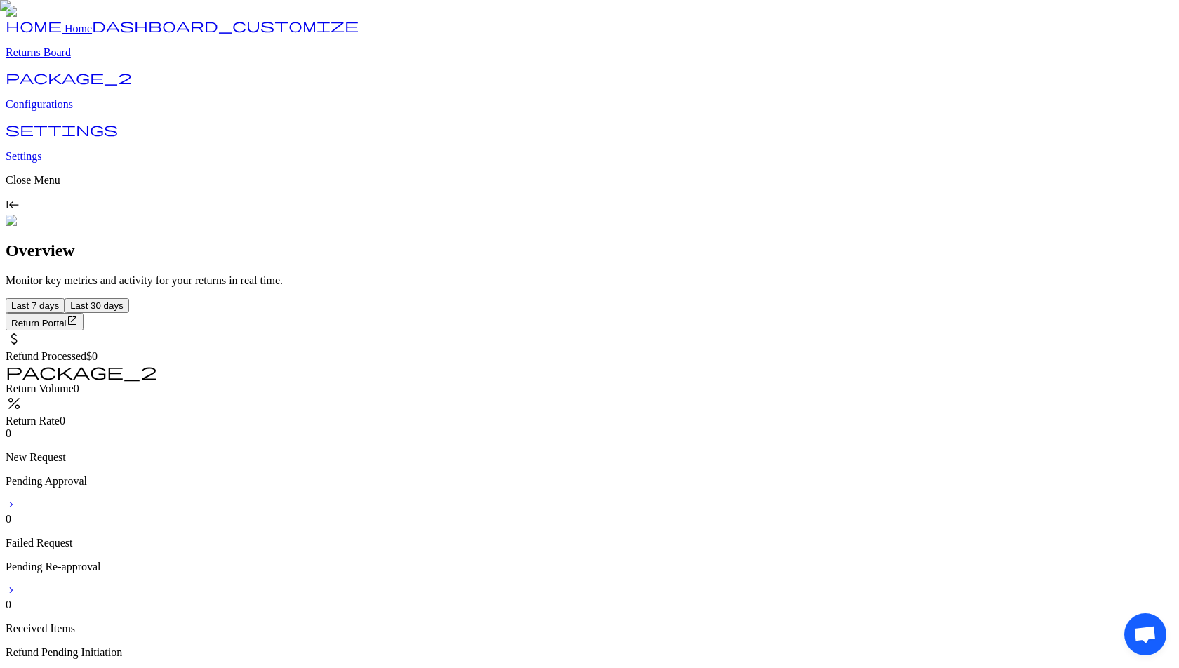
click at [77, 111] on p "Configurations" at bounding box center [590, 104] width 1168 height 13
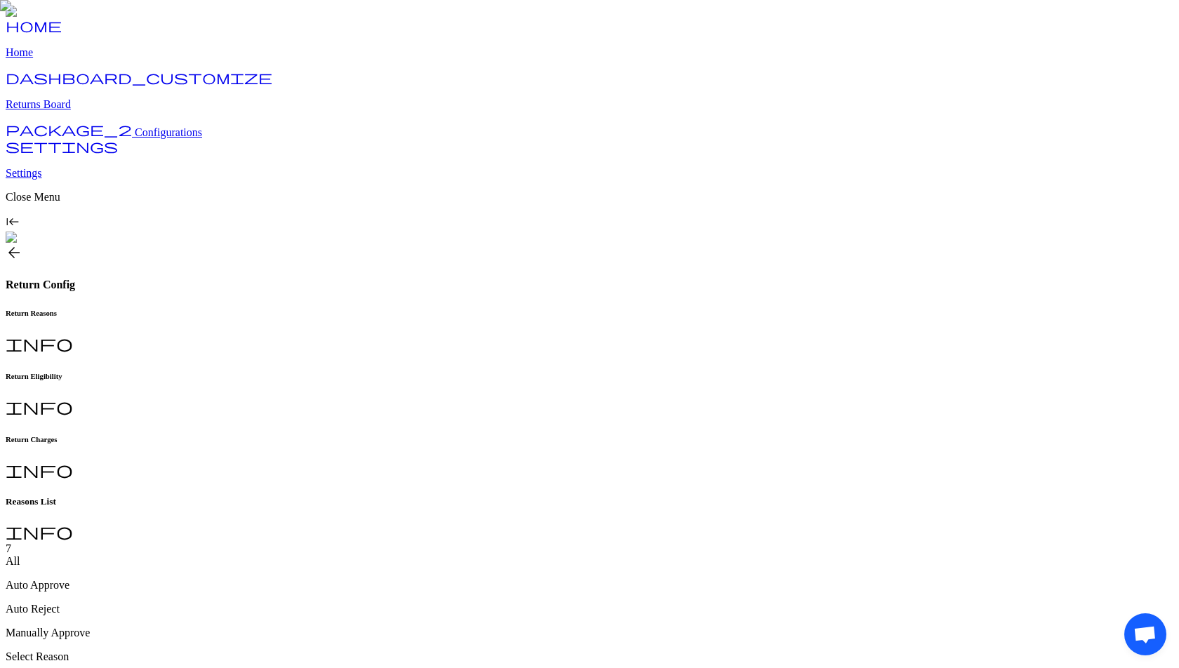
click at [486, 435] on h6 "Return Charges" at bounding box center [590, 439] width 1168 height 8
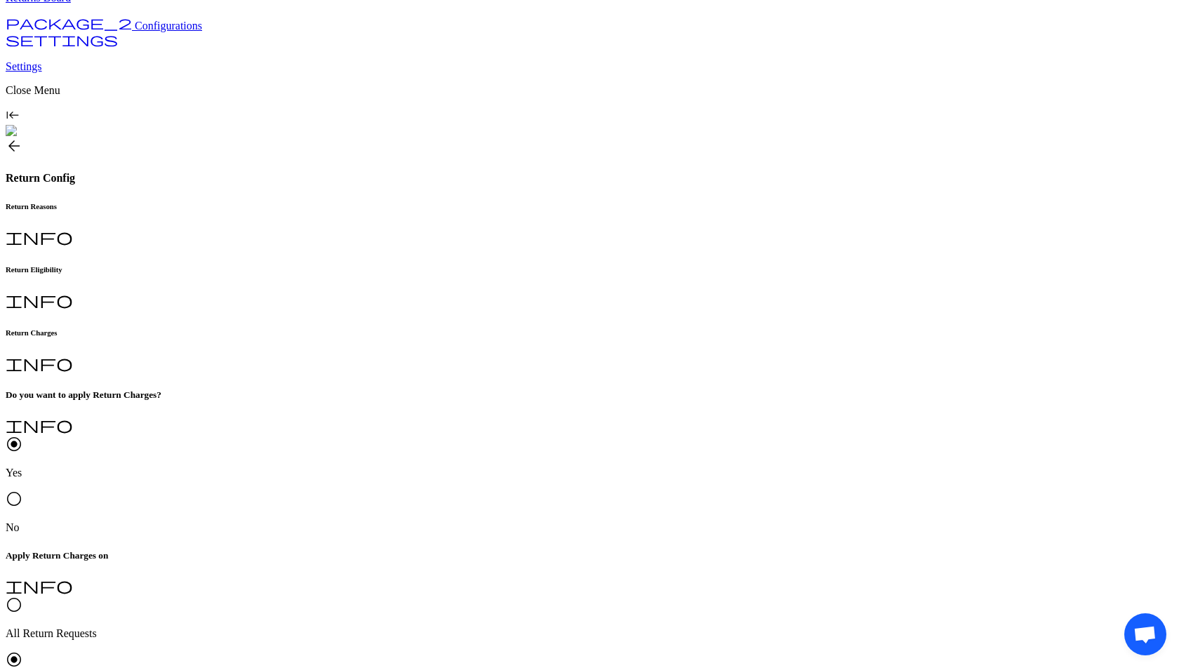
click at [286, 355] on p "I don't like the product" at bounding box center [370, 353] width 279 height 13
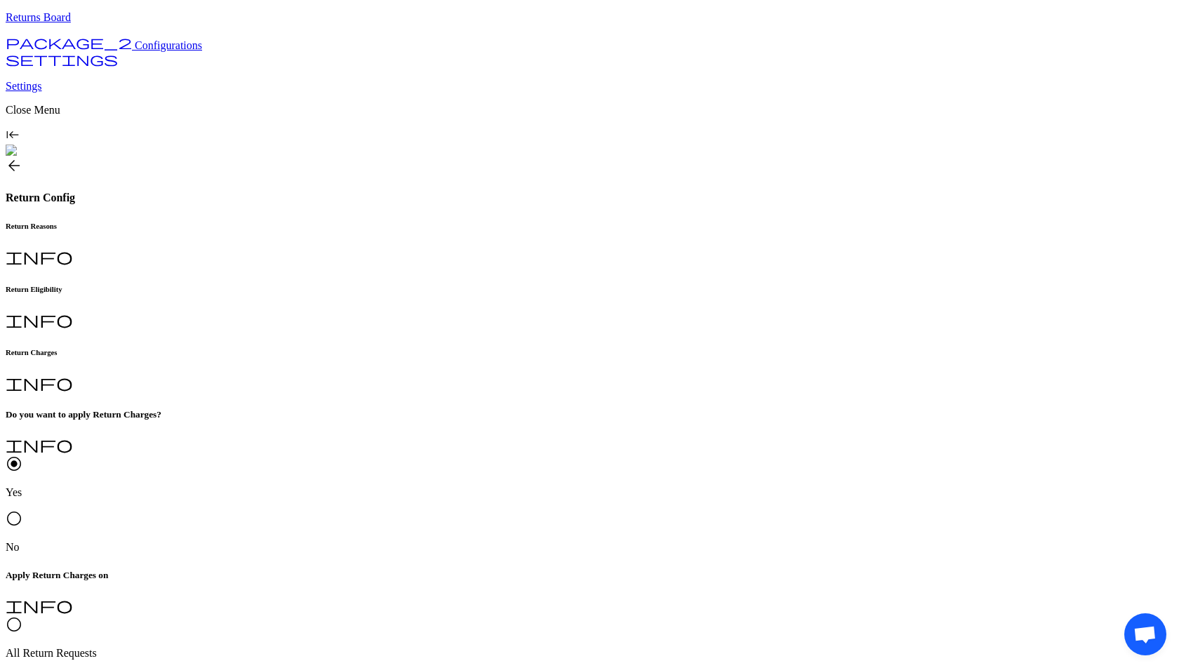
type input "*"
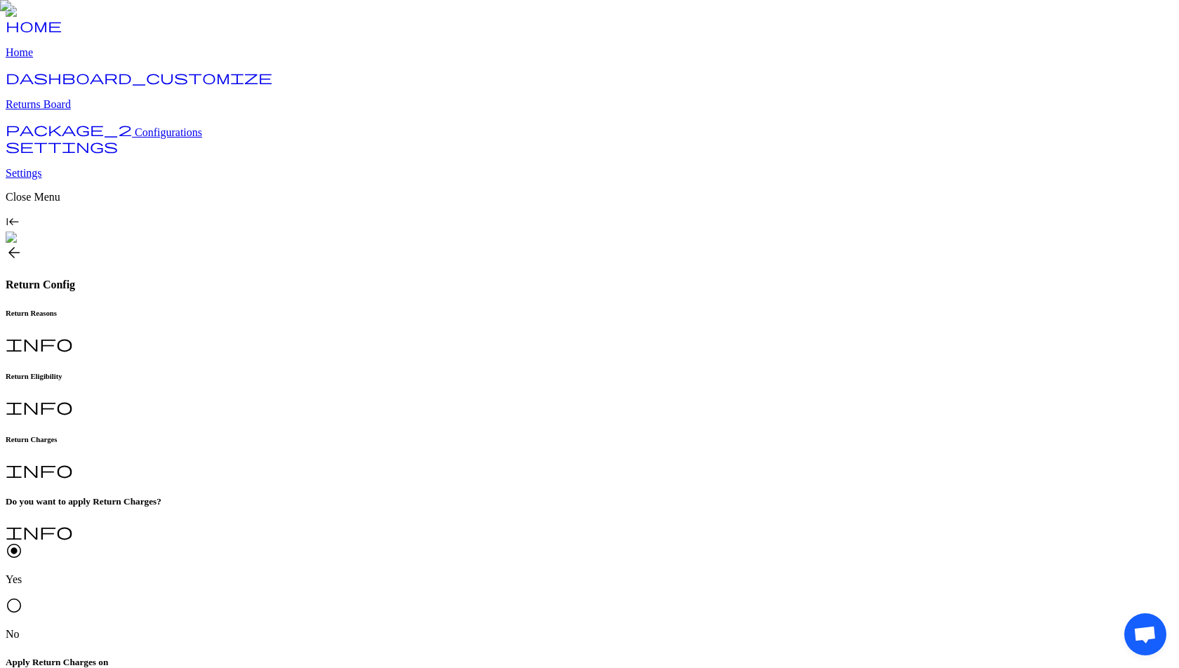
scroll to position [69, 0]
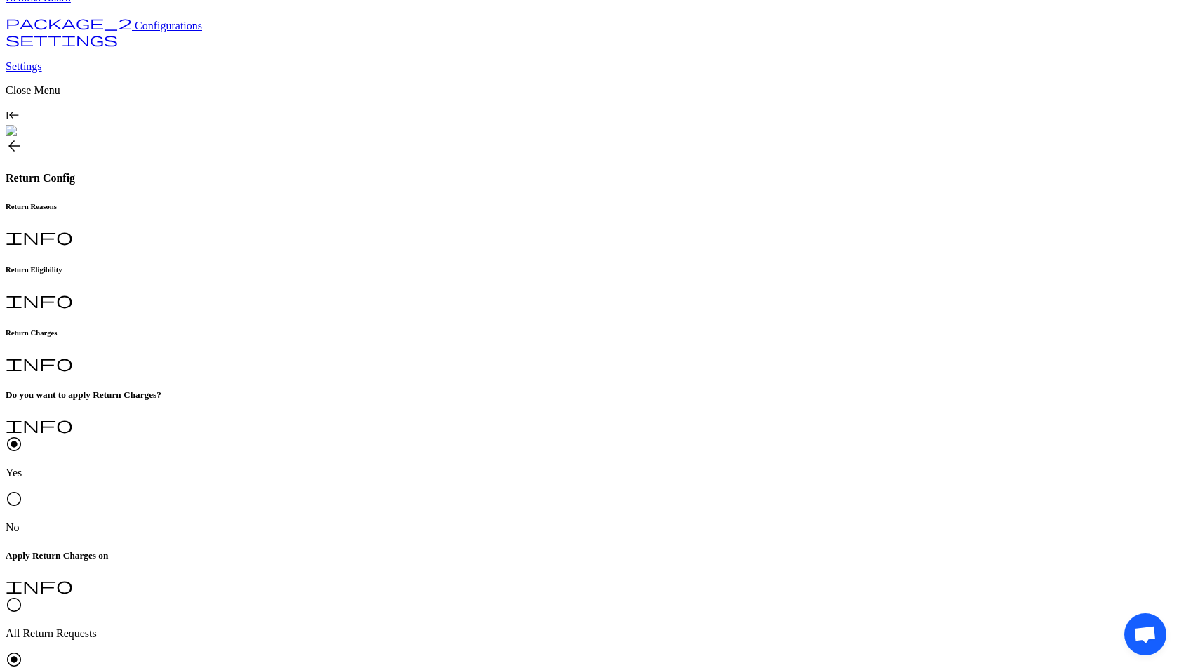
click at [266, 351] on p "I don't like the product" at bounding box center [370, 353] width 279 height 13
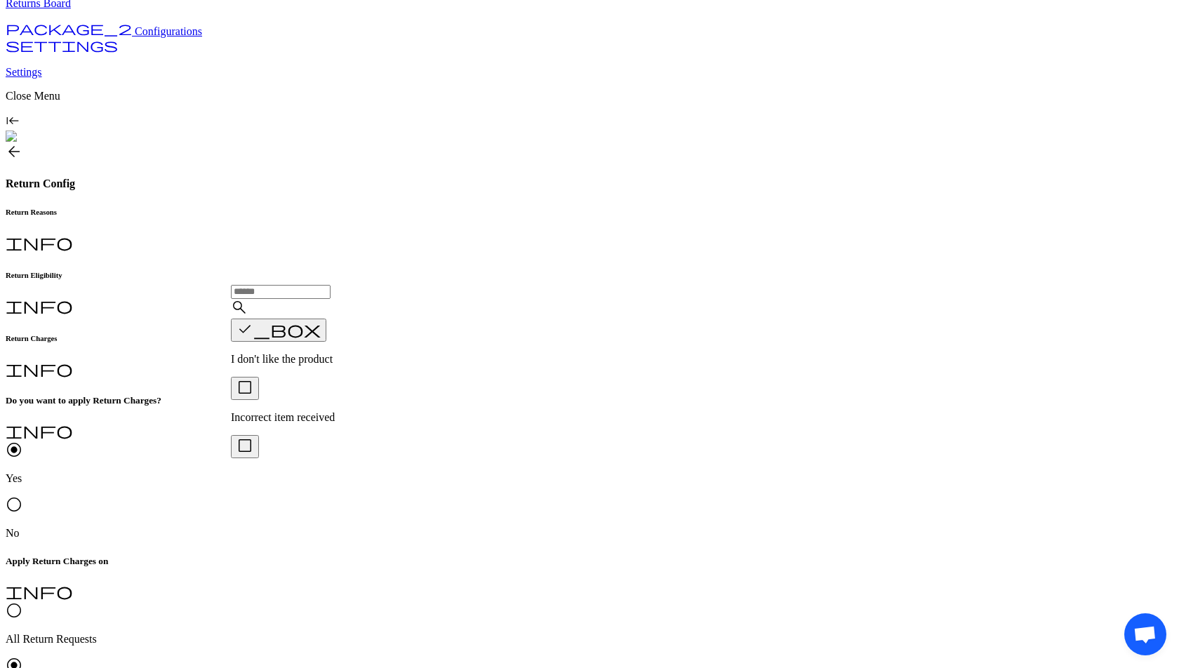
type input "*"
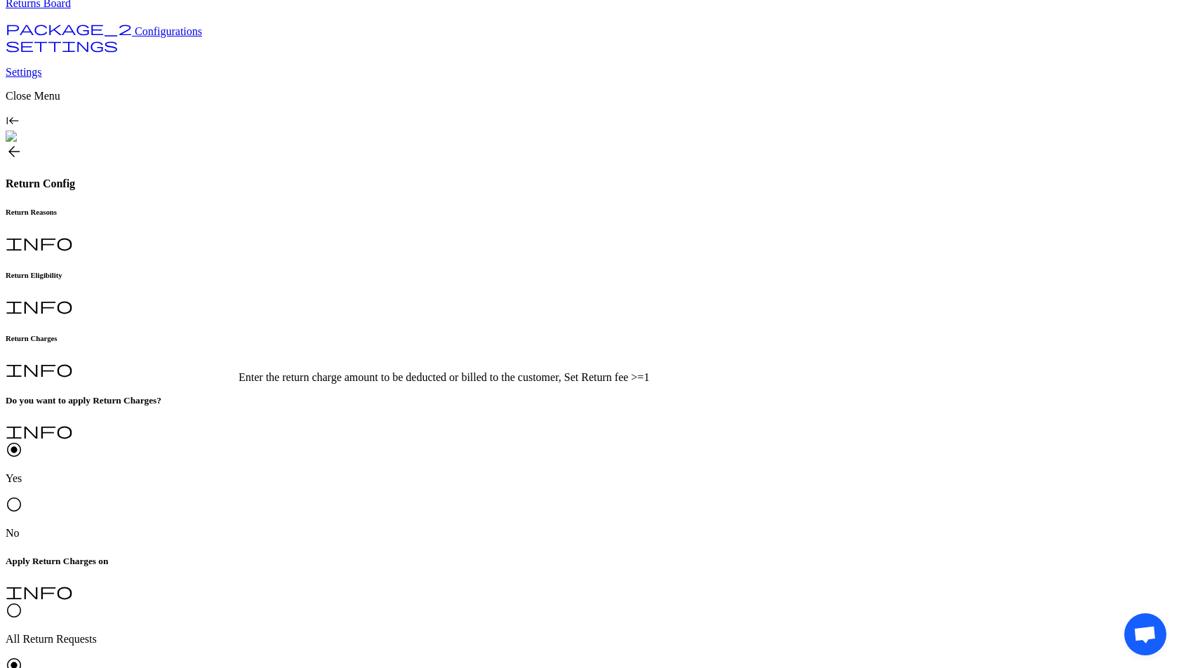
scroll to position [87, 0]
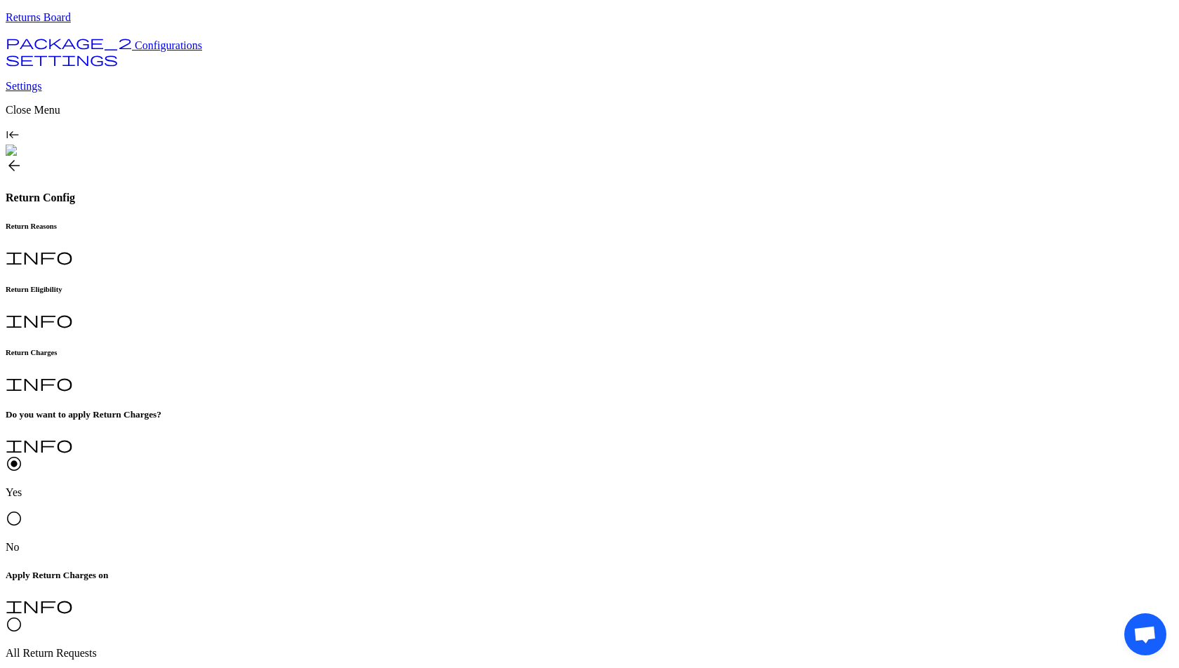
type input "*"
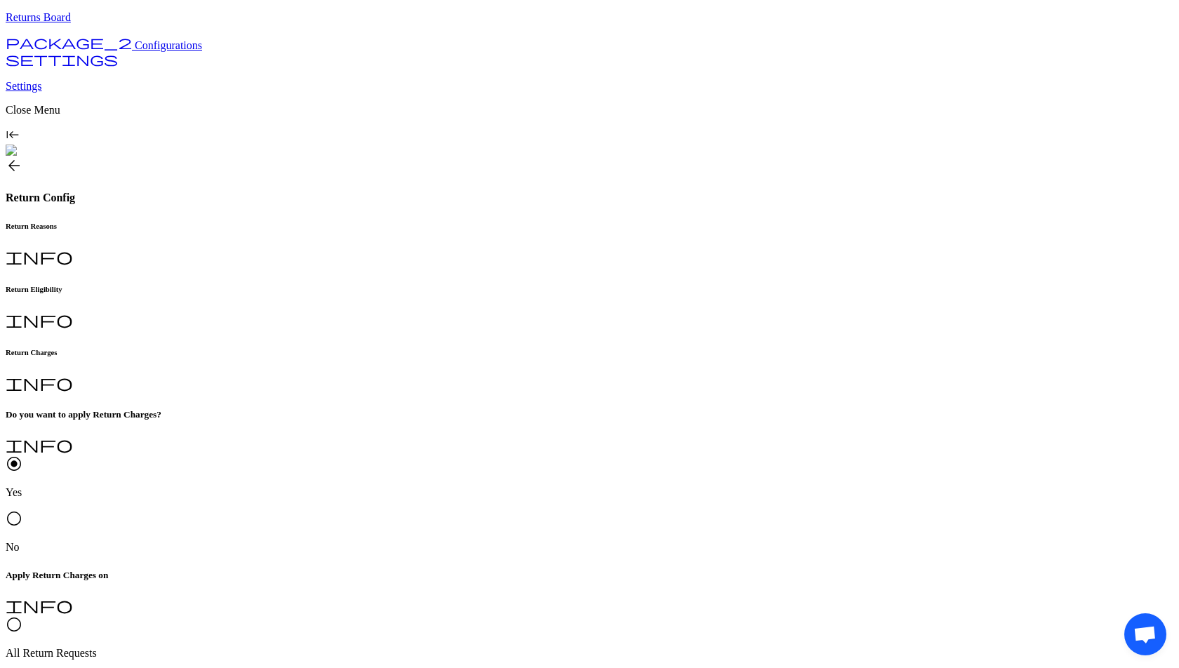
click at [22, 616] on span "radio_button_unchecked" at bounding box center [14, 624] width 17 height 17
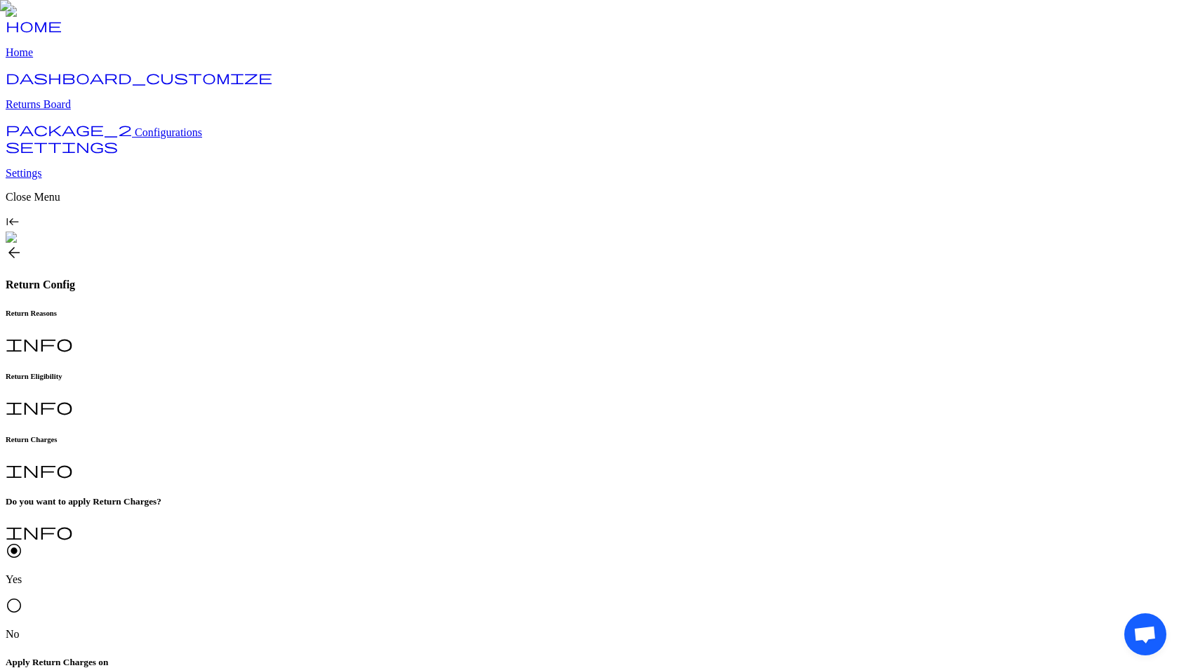
type textarea "**********"
type input "*"
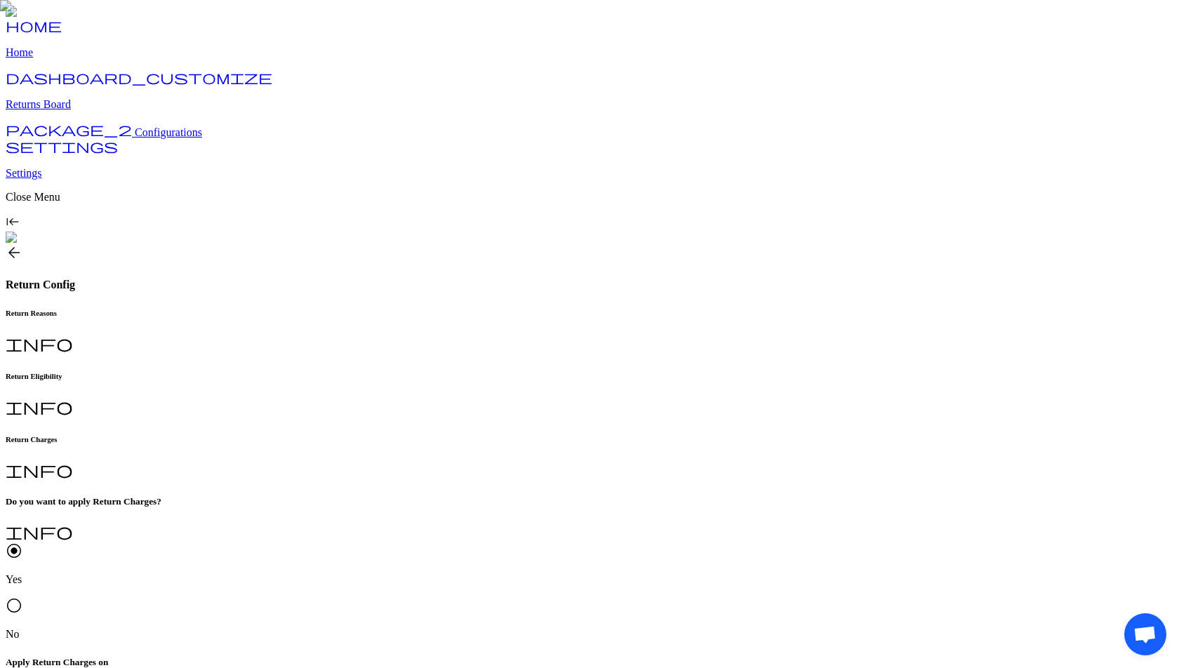
scroll to position [93, 0]
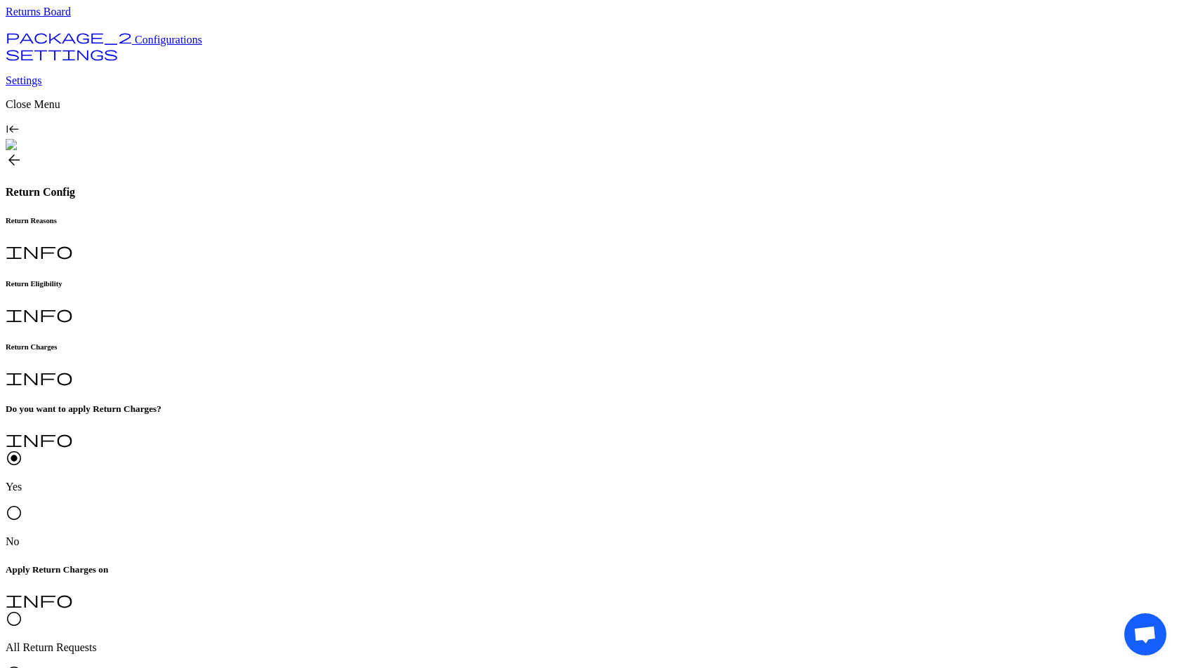
click at [289, 366] on p "I don't like the product" at bounding box center [370, 367] width 279 height 13
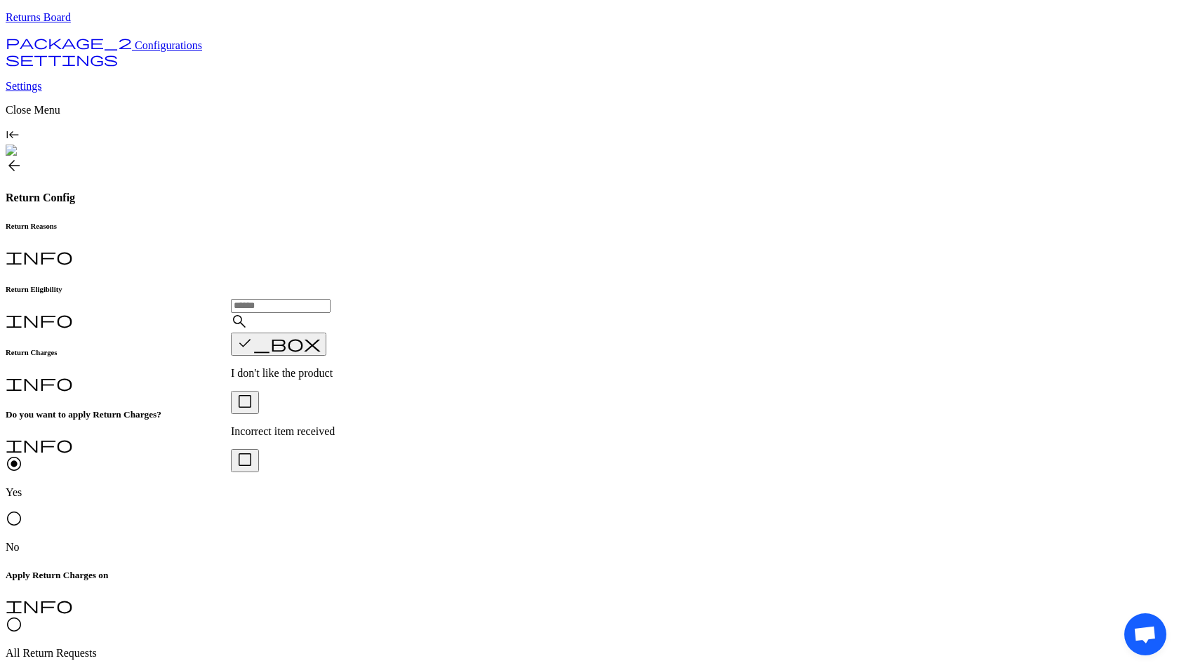
click at [22, 616] on span "radio_button_unchecked" at bounding box center [14, 624] width 17 height 17
